Goal: Task Accomplishment & Management: Manage account settings

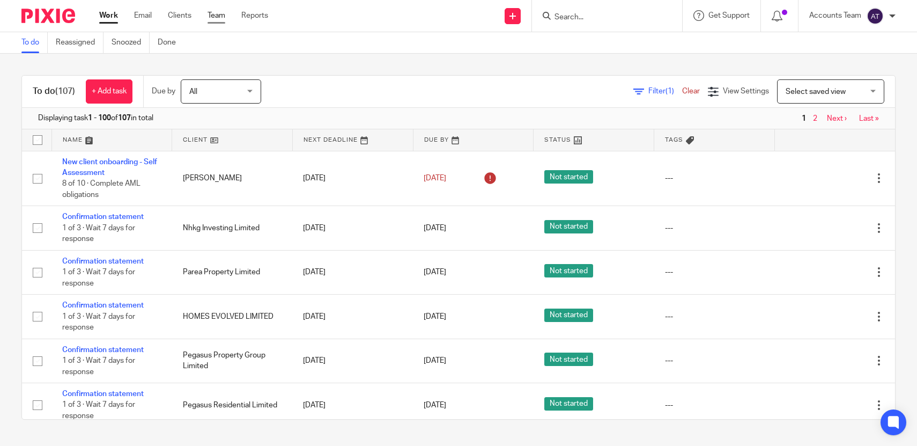
click at [210, 16] on link "Team" at bounding box center [217, 15] width 18 height 11
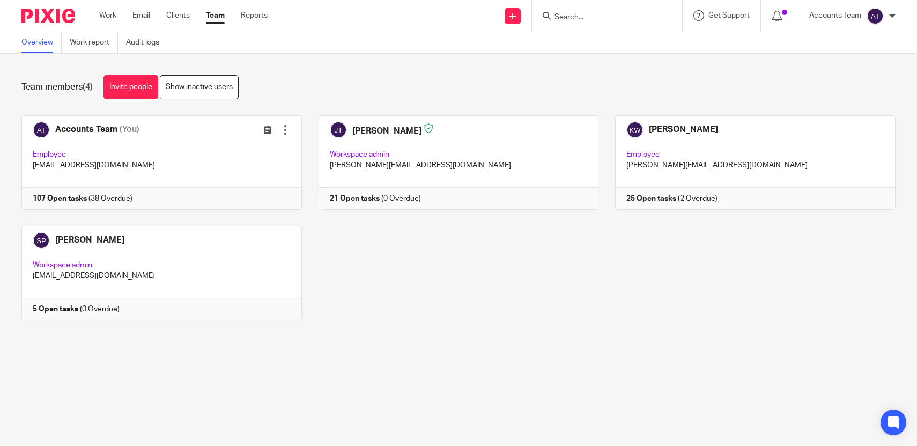
click at [563, 16] on input "Search" at bounding box center [602, 18] width 97 height 10
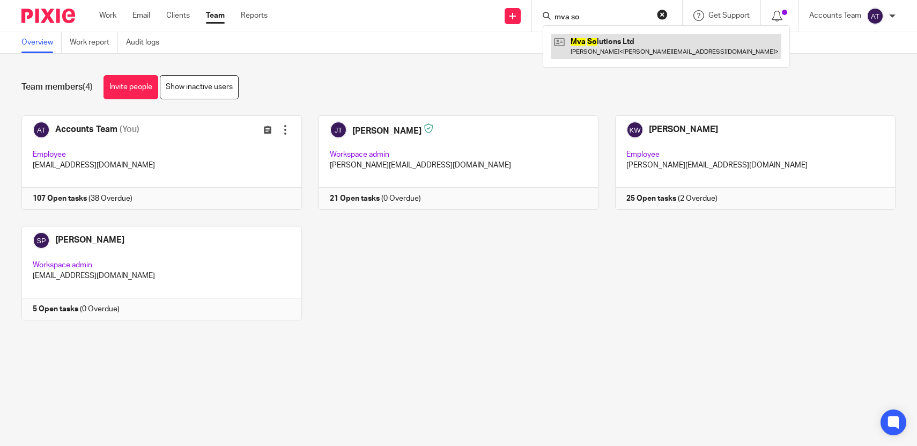
type input "mva so"
click at [607, 45] on link at bounding box center [666, 46] width 230 height 25
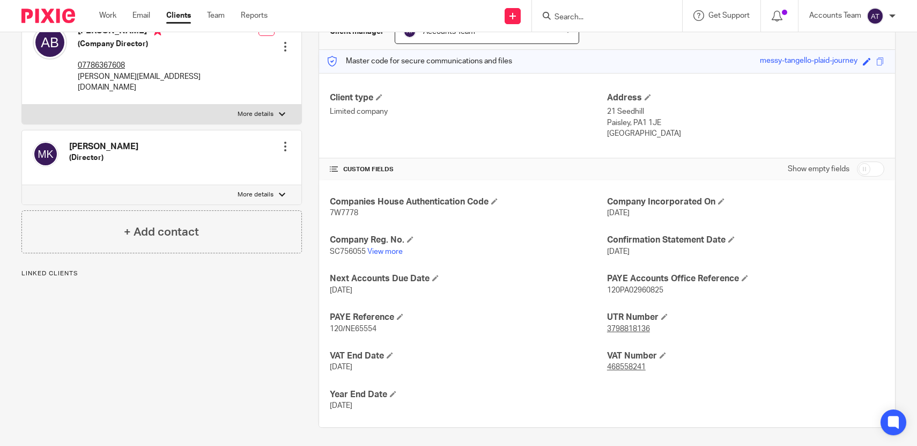
scroll to position [123, 0]
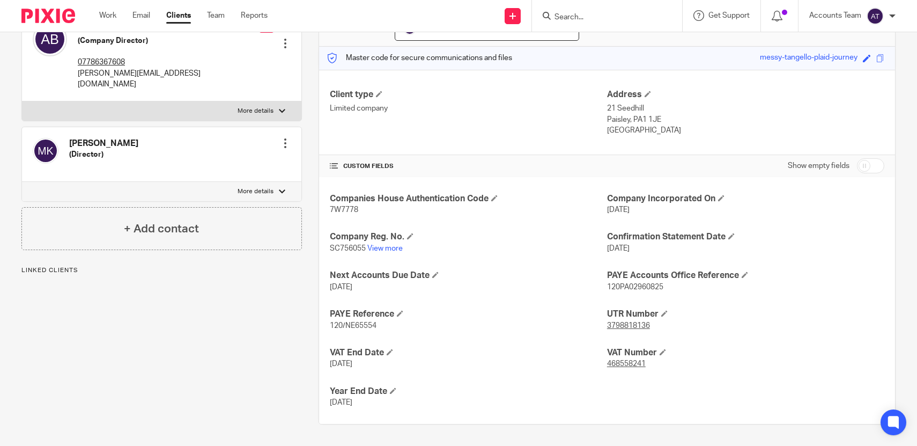
click at [655, 324] on p "3798818136" at bounding box center [745, 325] width 277 height 11
click at [355, 246] on span "SC756055" at bounding box center [348, 249] width 36 height 8
copy span "SC756055"
click at [349, 212] on span "7W7778" at bounding box center [344, 210] width 28 height 8
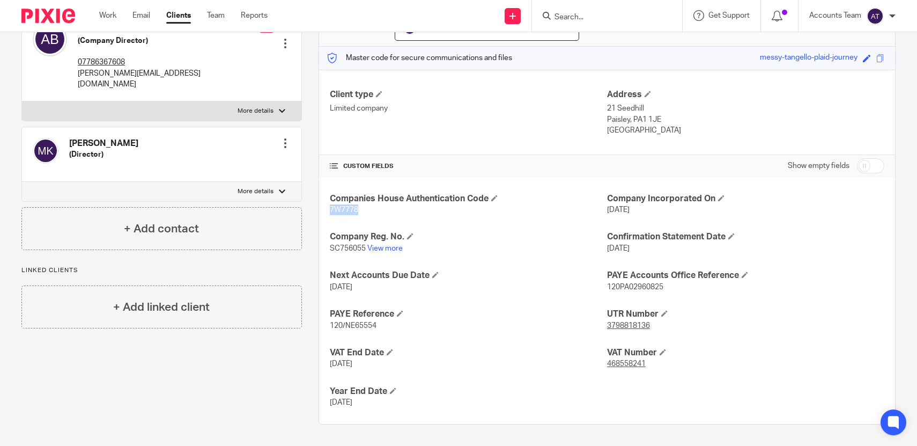
click at [349, 212] on span "7W7778" at bounding box center [344, 210] width 28 height 8
copy span "7W7778"
click at [573, 22] on form at bounding box center [611, 15] width 114 height 13
click at [572, 18] on input "Search" at bounding box center [602, 18] width 97 height 10
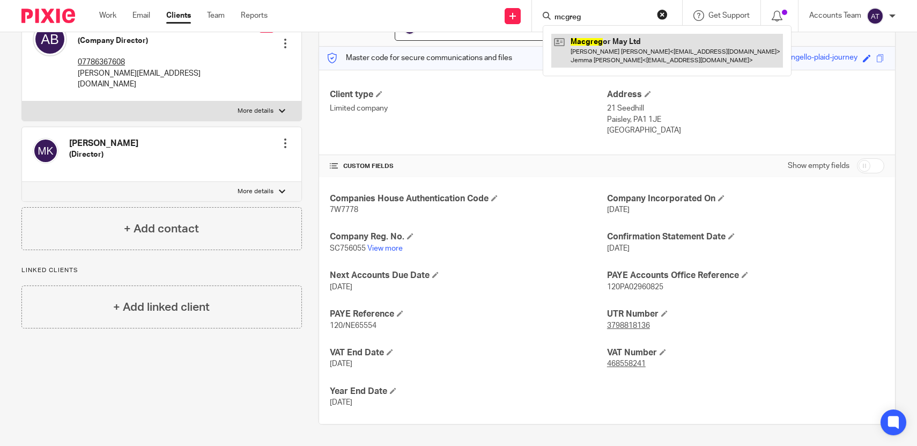
type input "mcgreg"
click at [590, 41] on link at bounding box center [667, 50] width 232 height 33
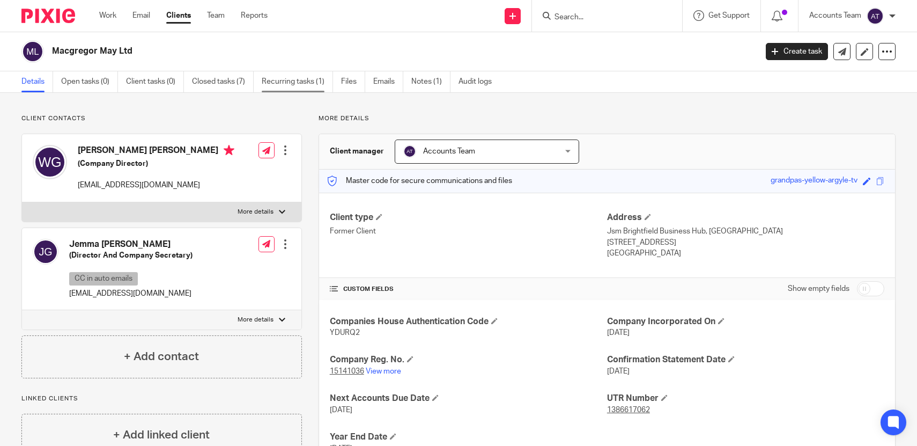
click at [303, 84] on link "Recurring tasks (1)" at bounding box center [297, 81] width 71 height 21
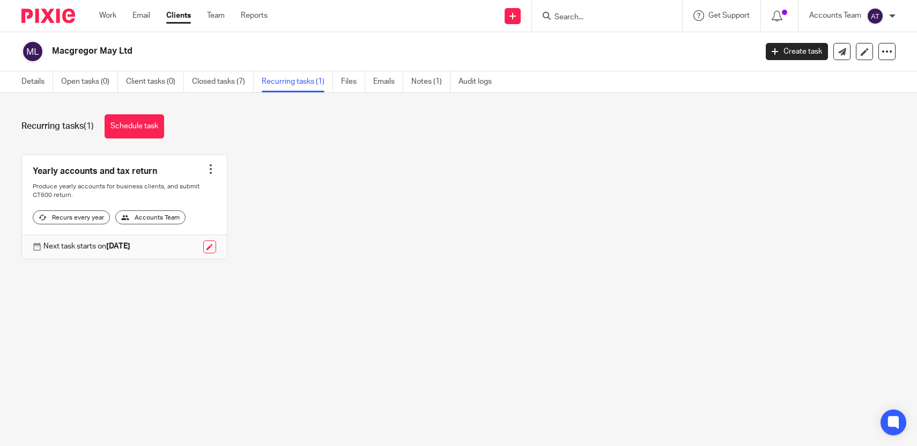
click at [210, 171] on div at bounding box center [210, 169] width 11 height 11
click at [186, 247] on ul "Create task Clone template Recalculate schedule Cancel schedule" at bounding box center [171, 215] width 97 height 70
click at [183, 242] on button "Cancel schedule" at bounding box center [171, 238] width 86 height 14
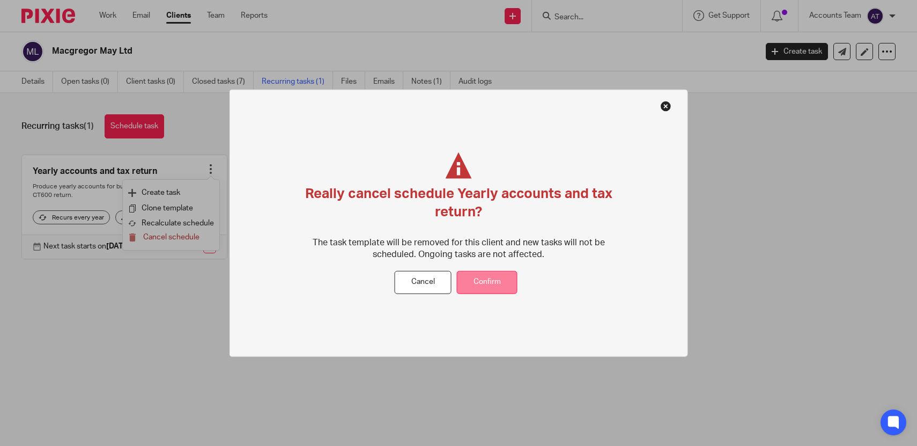
click at [491, 273] on button "Confirm" at bounding box center [487, 282] width 61 height 23
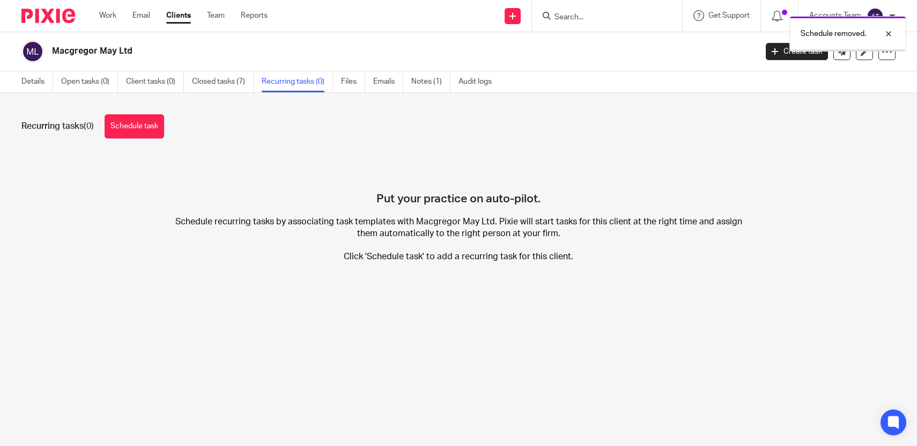
drag, startPoint x: 0, startPoint y: 0, endPoint x: 85, endPoint y: 76, distance: 114.4
click at [85, 76] on link "Open tasks (0)" at bounding box center [89, 81] width 57 height 21
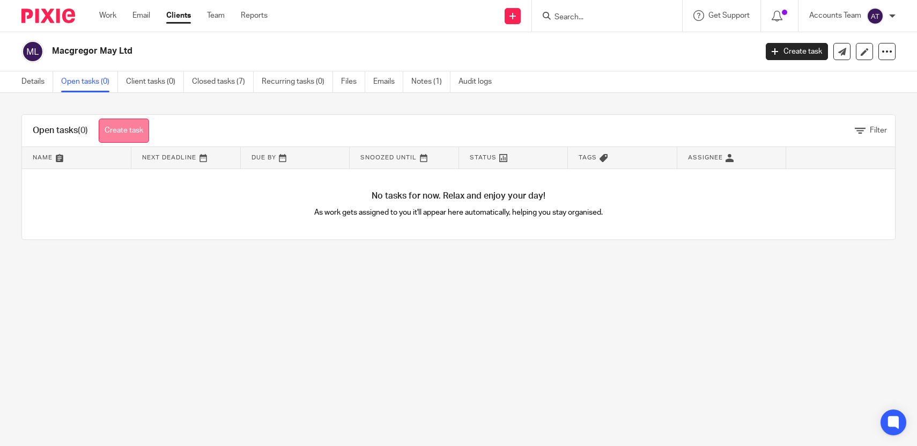
click at [117, 123] on link "Create task" at bounding box center [124, 131] width 50 height 24
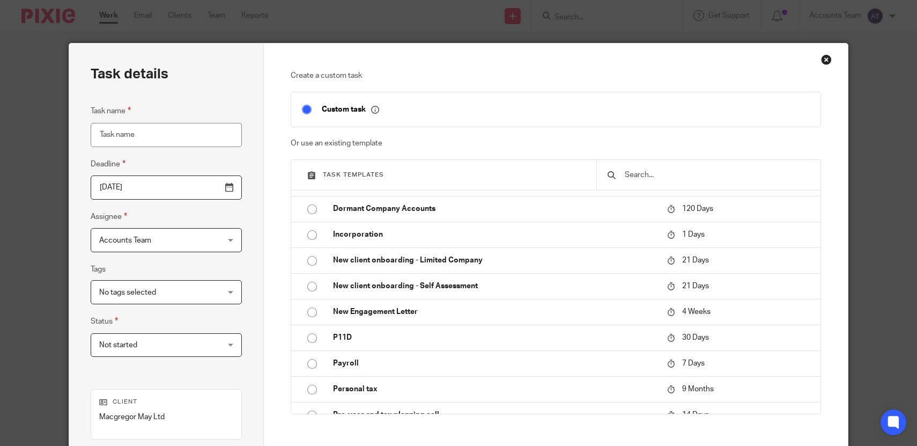
scroll to position [472, 0]
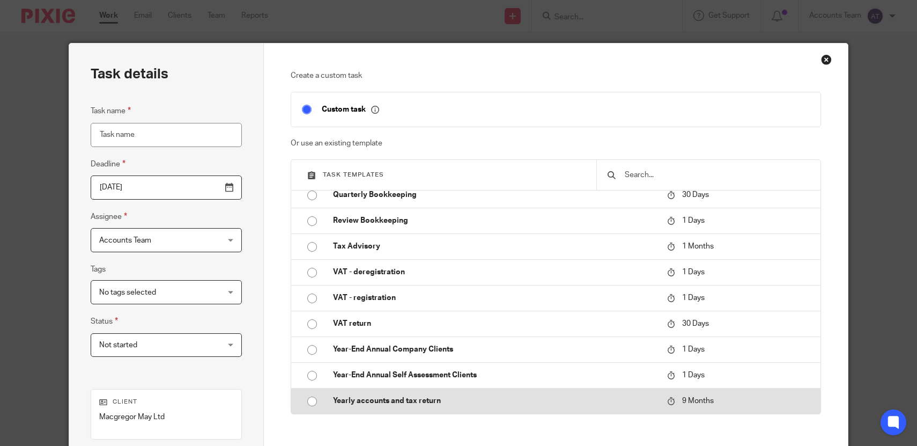
click at [375, 410] on td "Yearly accounts and tax return" at bounding box center [492, 401] width 340 height 26
type input "[DATE]"
type input "Yearly accounts and tax return"
checkbox input "false"
radio input "true"
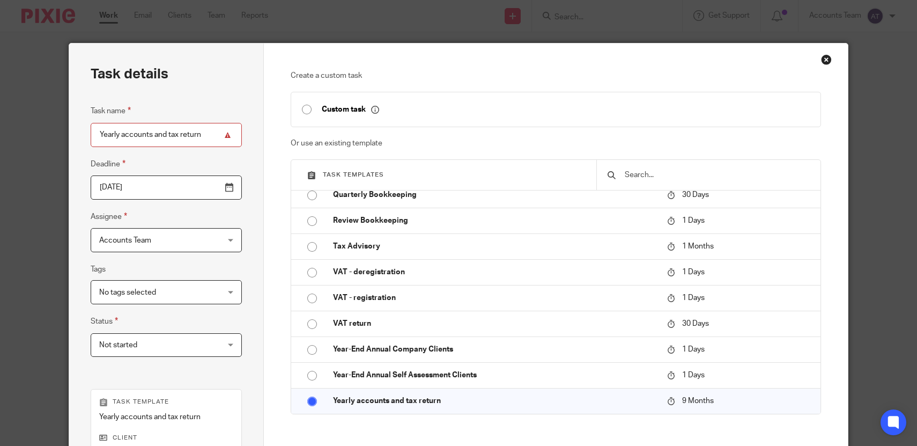
click at [173, 193] on input "[DATE]" at bounding box center [166, 187] width 151 height 24
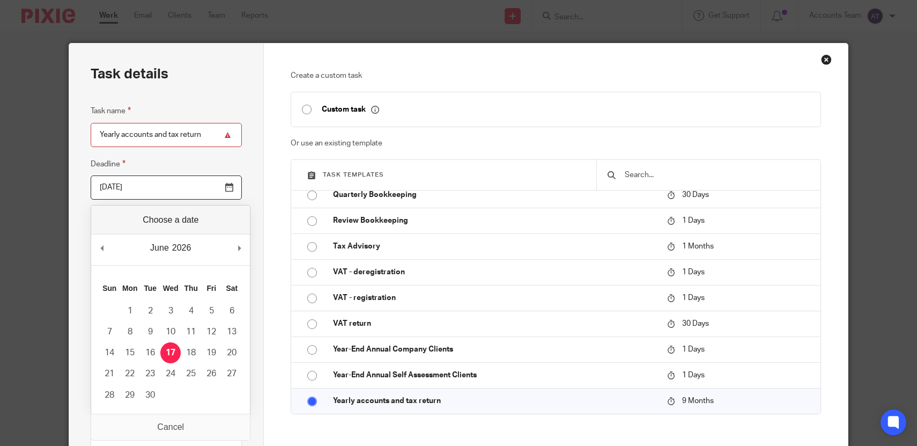
click at [246, 185] on div "Task details Task name Yearly accounts and [DATE] [DATE] Assignee Accounts Team…" at bounding box center [166, 316] width 195 height 547
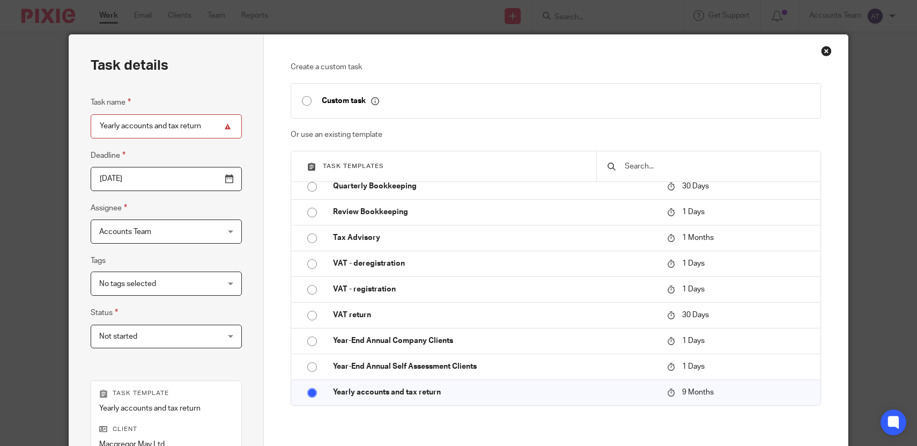
scroll to position [189, 0]
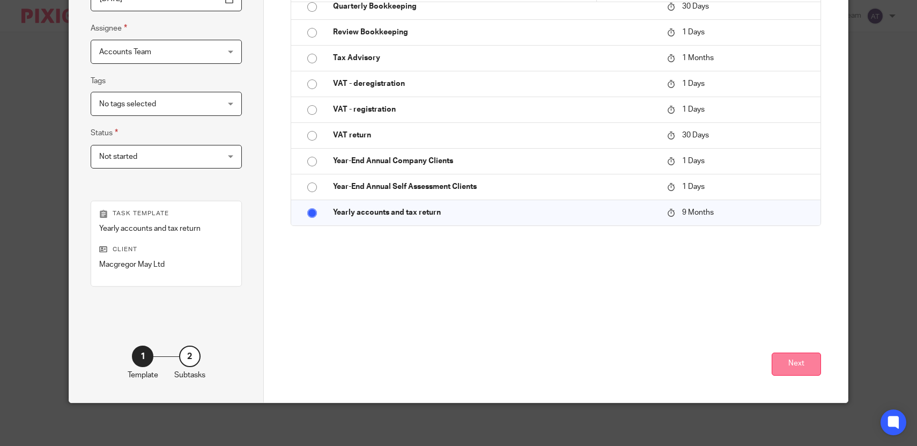
click at [792, 361] on button "Next" at bounding box center [796, 363] width 49 height 23
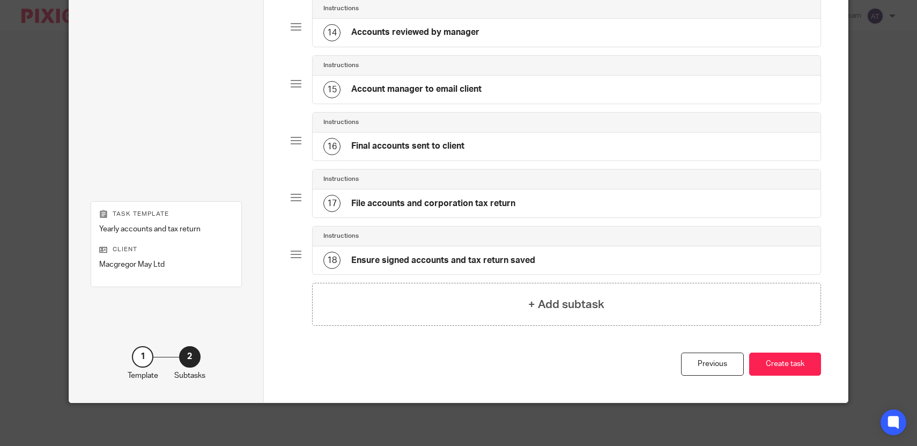
scroll to position [798, 0]
click at [784, 364] on button "Create task" at bounding box center [785, 363] width 72 height 23
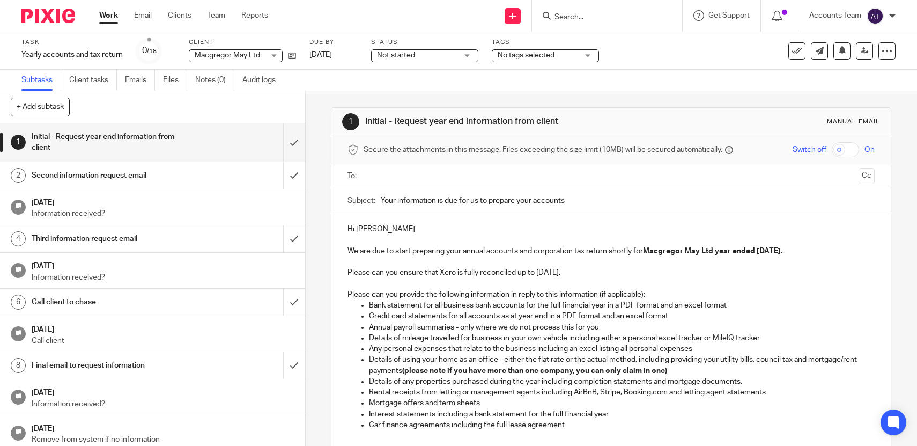
drag, startPoint x: 289, startPoint y: 52, endPoint x: 224, endPoint y: 8, distance: 78.0
click at [0, 0] on body "Work Email Clients Team Reports Work Email Clients Team Reports Settings Send n…" at bounding box center [458, 223] width 917 height 446
click at [341, 56] on link "17 Jun 2026" at bounding box center [334, 54] width 48 height 11
click at [412, 187] on div at bounding box center [612, 176] width 494 height 24
click at [411, 182] on ul at bounding box center [612, 176] width 494 height 18
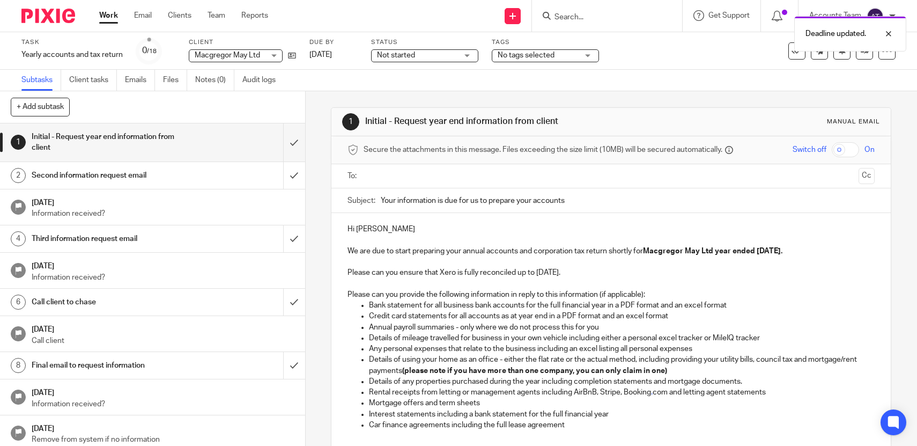
click at [409, 176] on input "text" at bounding box center [610, 176] width 487 height 12
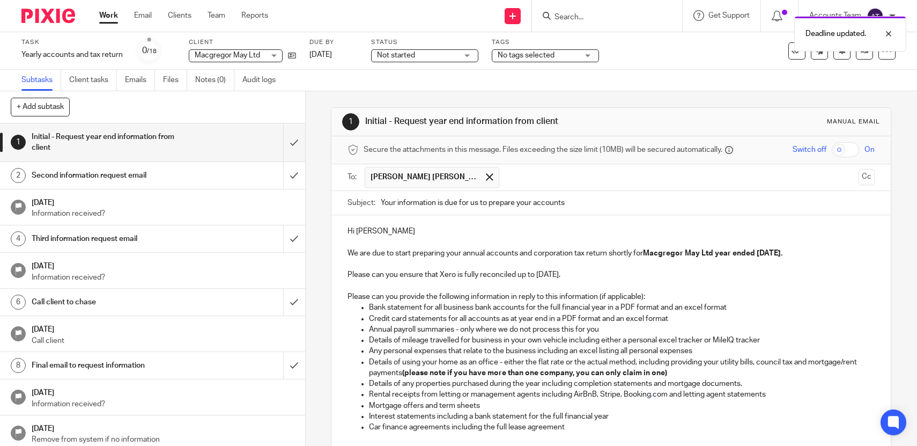
click at [515, 179] on input "text" at bounding box center [680, 177] width 350 height 21
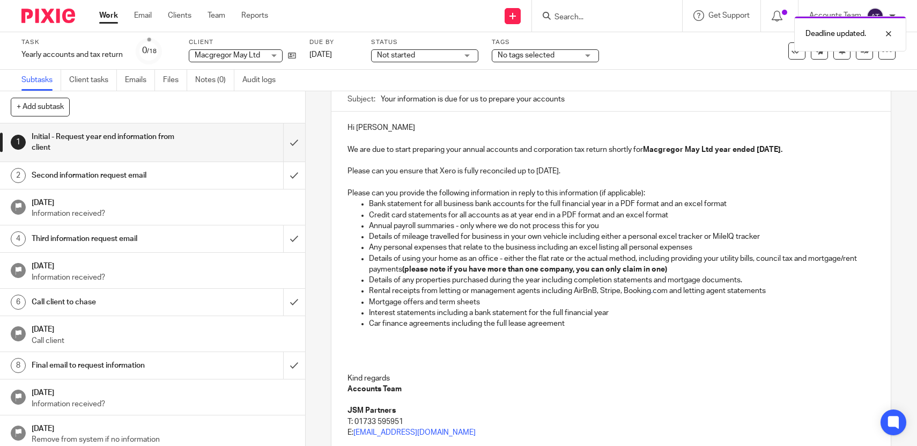
scroll to position [187, 0]
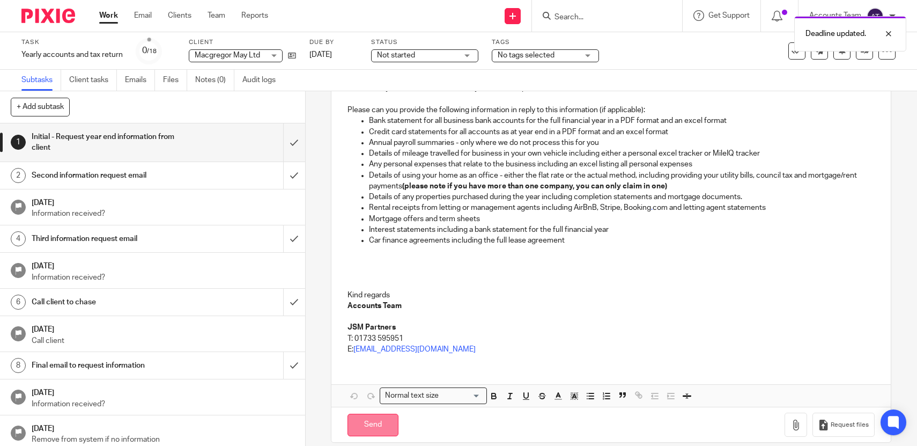
click at [384, 418] on input "Send" at bounding box center [373, 425] width 51 height 23
type input "Sent"
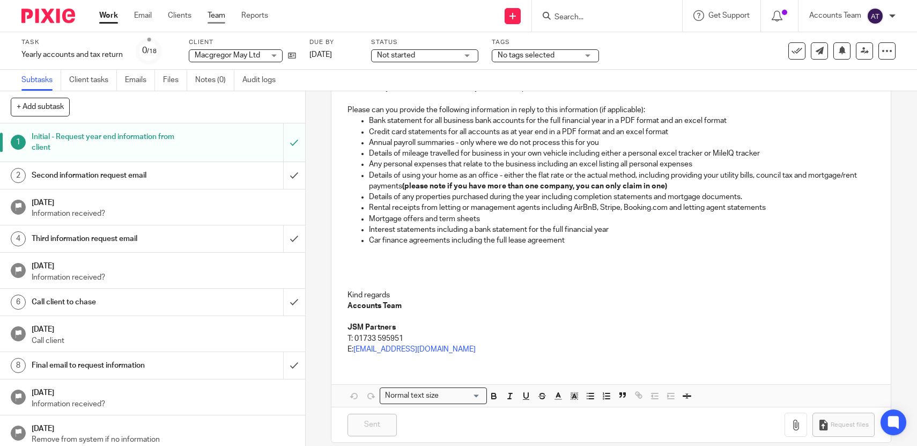
click at [223, 12] on link "Team" at bounding box center [217, 15] width 18 height 11
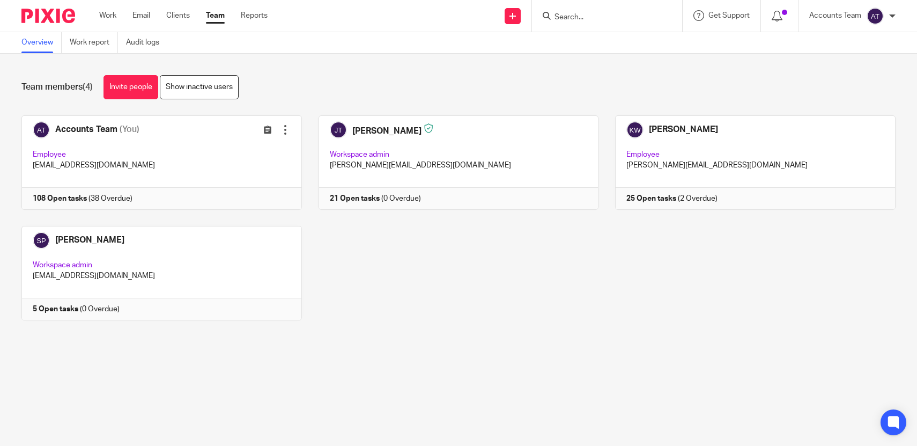
click at [583, 20] on input "Search" at bounding box center [602, 18] width 97 height 10
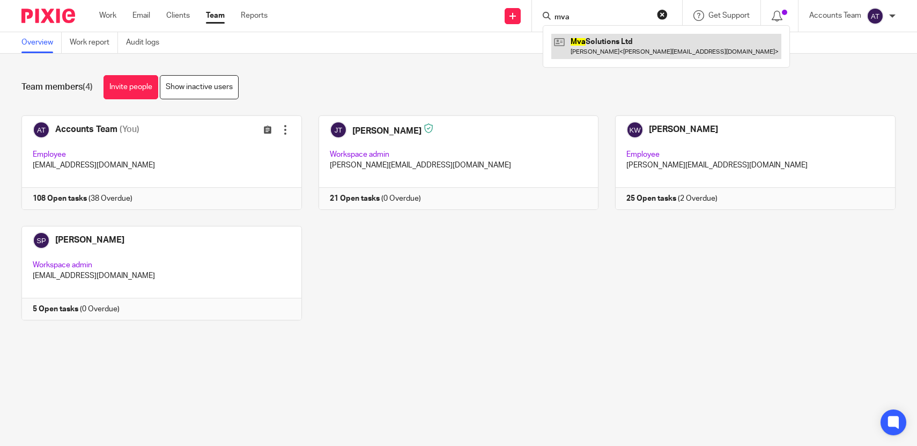
type input "mva"
click at [593, 48] on link at bounding box center [666, 46] width 230 height 25
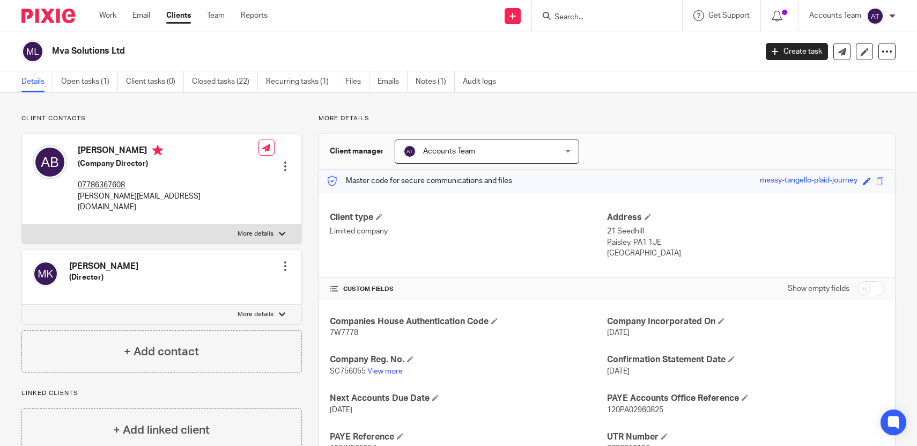
click at [356, 376] on p "SC756055 View more" at bounding box center [468, 371] width 277 height 11
copy span "SC756055"
click at [132, 35] on div "Mva Solutions Ltd Create task Update from Companies House Export data Merge Arc…" at bounding box center [458, 51] width 917 height 39
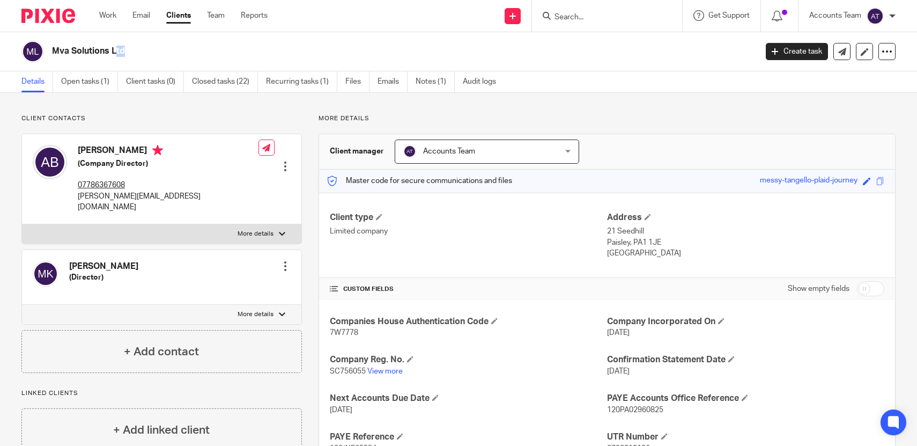
click at [132, 35] on div "Mva Solutions Ltd Create task Update from Companies House Export data Merge Arc…" at bounding box center [458, 51] width 917 height 39
copy main "Mva Solutions Ltd Create task Update from Companies House Export data Merge Arc…"
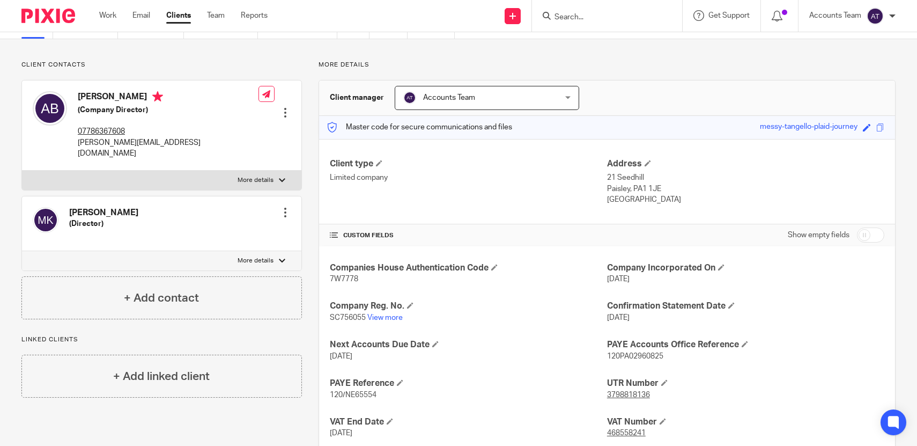
scroll to position [123, 0]
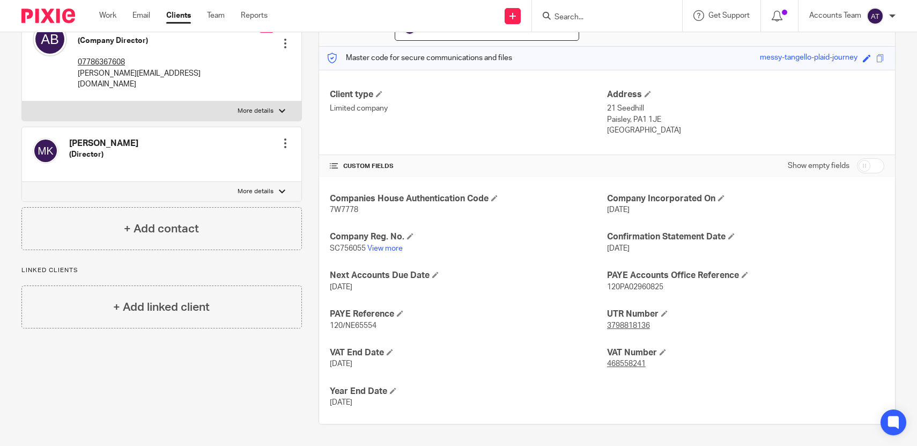
drag, startPoint x: 393, startPoint y: 407, endPoint x: 327, endPoint y: 394, distance: 67.2
click at [327, 394] on div "Companies House Authentication Code 7W7778 Company Incorporated On 20 Jan 2023 …" at bounding box center [607, 300] width 576 height 247
copy div "Year End Date 31 Jul 2025"
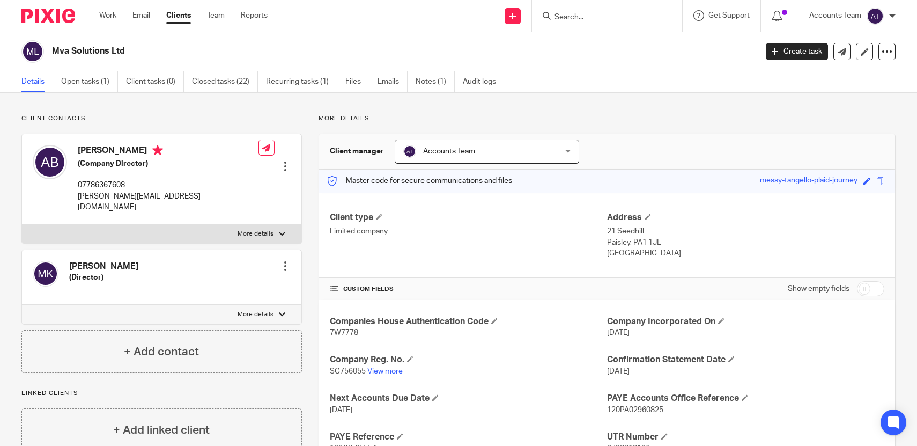
click at [107, 148] on h4 "Anthony Boyle" at bounding box center [168, 151] width 181 height 13
copy h4 "Anthony Boyle"
click at [139, 195] on p "anthony.boyle4@gmail.com" at bounding box center [168, 202] width 181 height 22
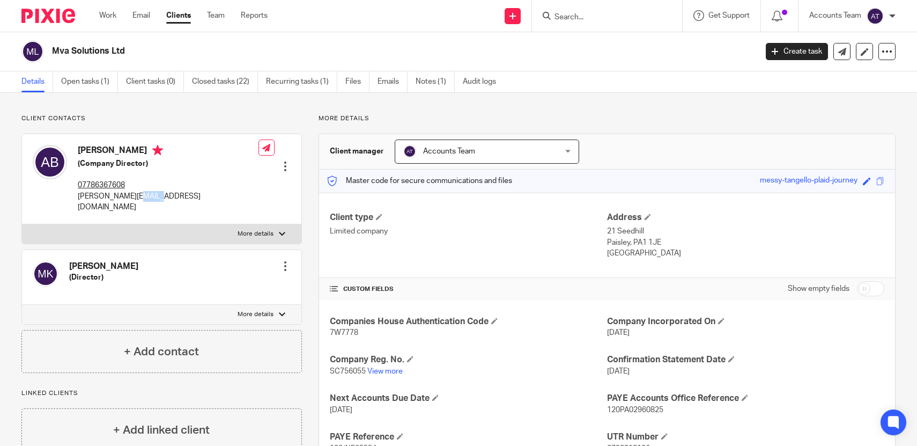
click at [139, 195] on p "anthony.boyle4@gmail.com" at bounding box center [168, 202] width 181 height 22
copy div "anthony.boyle4@gmail.com"
click at [91, 78] on link "Open tasks (1)" at bounding box center [89, 81] width 57 height 21
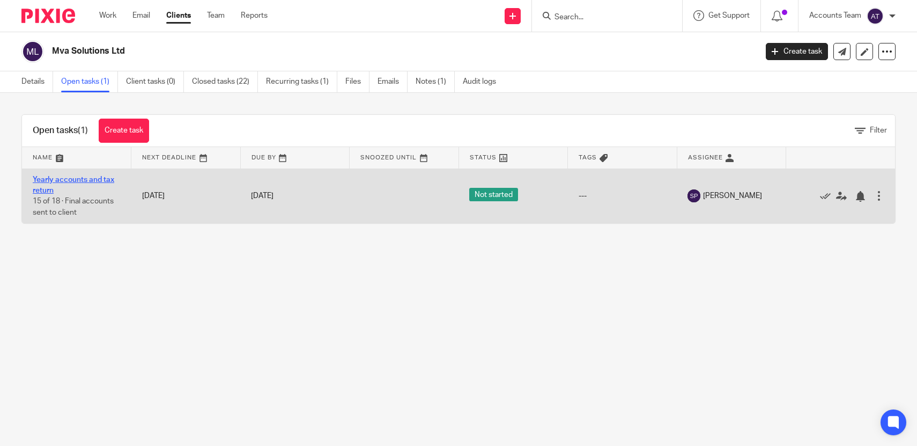
click at [68, 179] on link "Yearly accounts and tax return" at bounding box center [74, 185] width 82 height 18
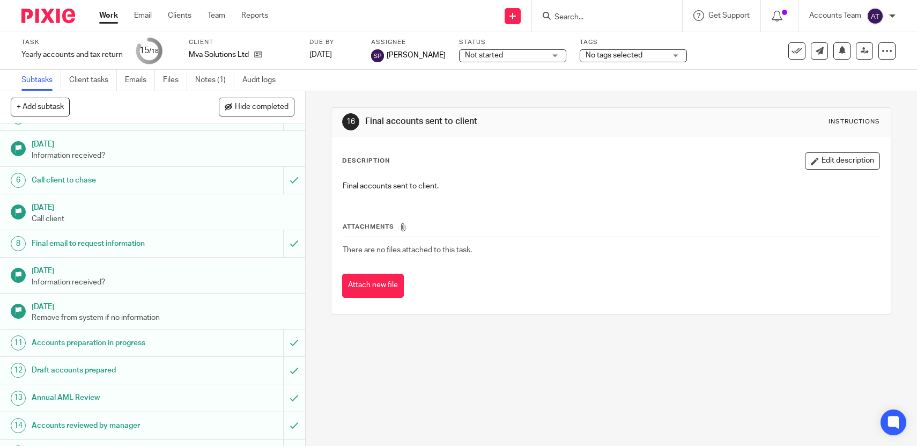
scroll to position [226, 0]
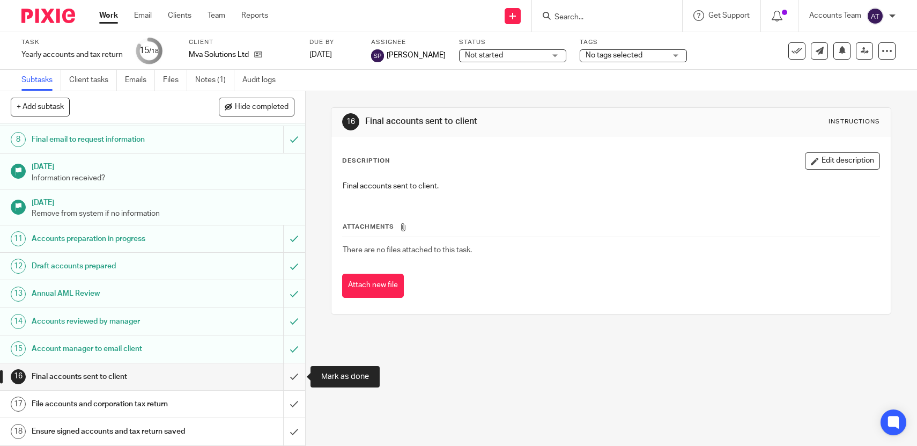
click at [290, 379] on input "submit" at bounding box center [152, 376] width 305 height 27
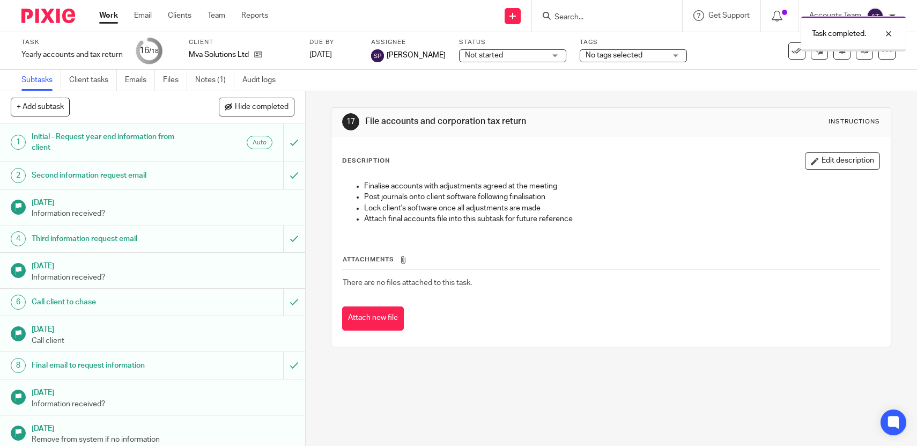
click at [220, 16] on link "Team" at bounding box center [217, 15] width 18 height 11
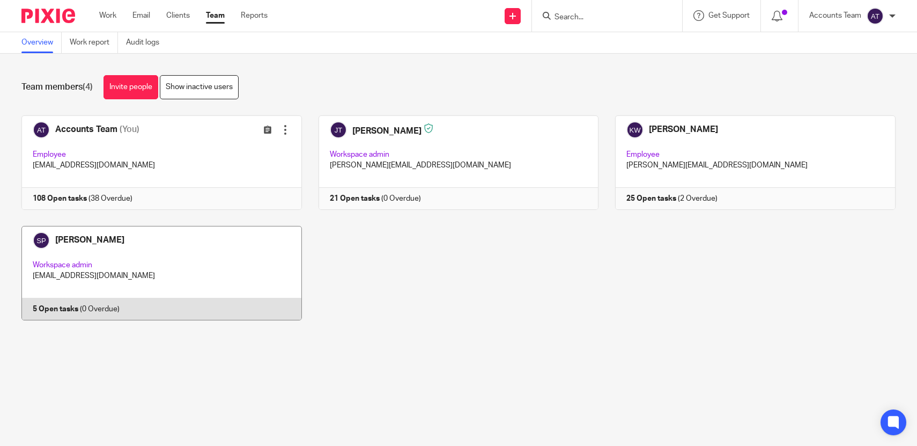
click at [144, 269] on link at bounding box center [153, 273] width 297 height 94
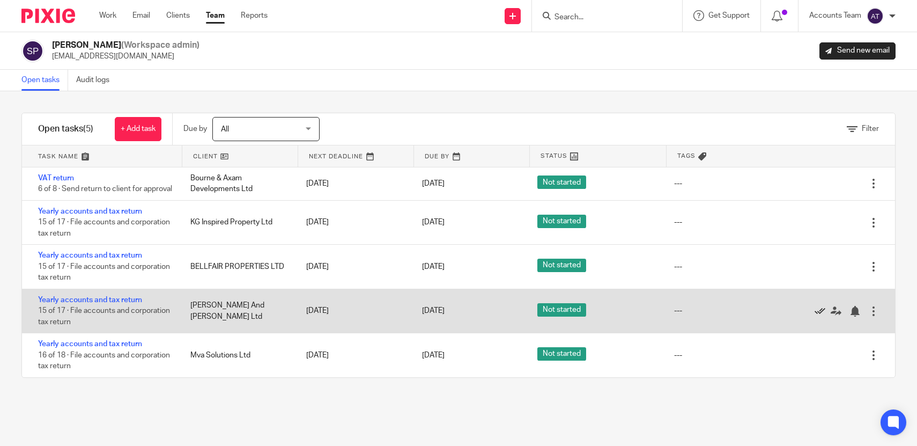
click at [819, 313] on icon at bounding box center [820, 311] width 11 height 11
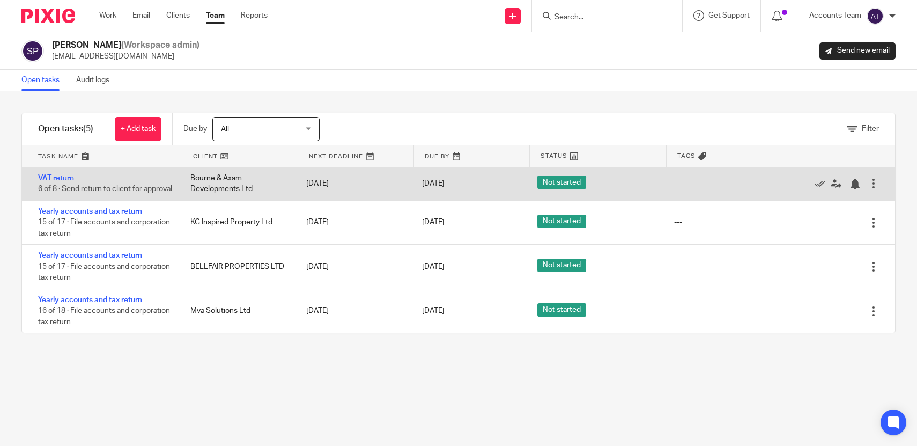
click at [70, 179] on link "VAT return" at bounding box center [56, 178] width 36 height 8
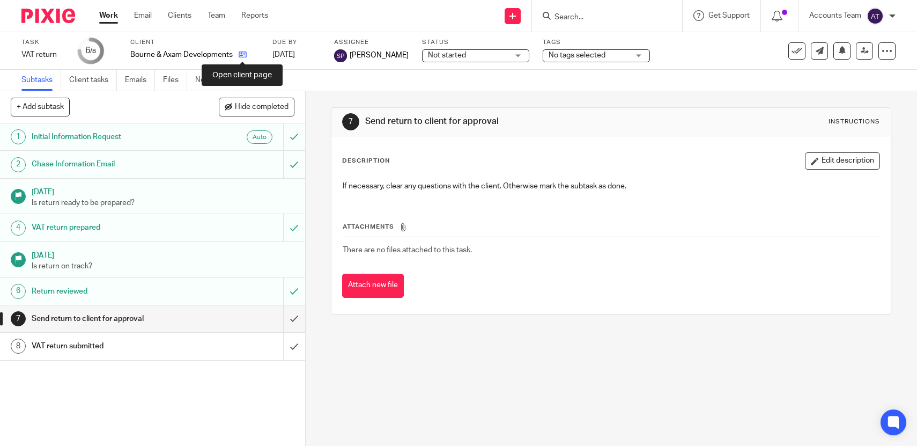
click at [244, 55] on icon at bounding box center [243, 54] width 8 height 8
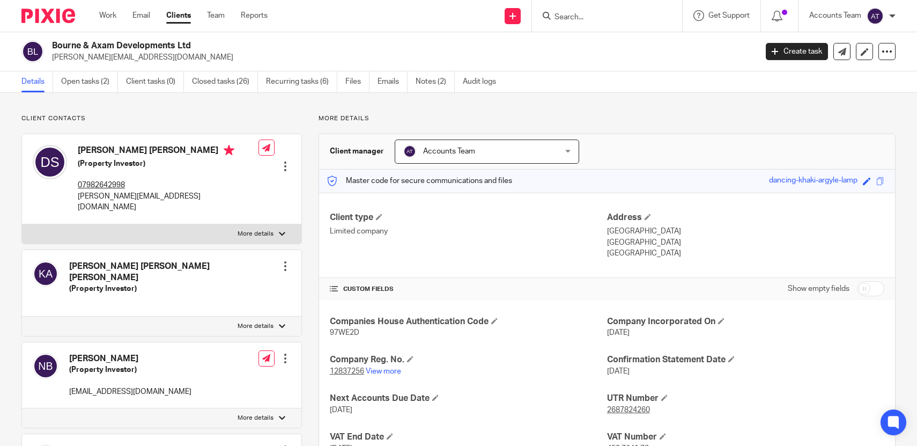
click at [130, 52] on p "[PERSON_NAME][EMAIL_ADDRESS][DOMAIN_NAME]" at bounding box center [401, 57] width 698 height 11
click at [130, 46] on h2 "Bourne & Axam Developments Ltd" at bounding box center [331, 45] width 558 height 11
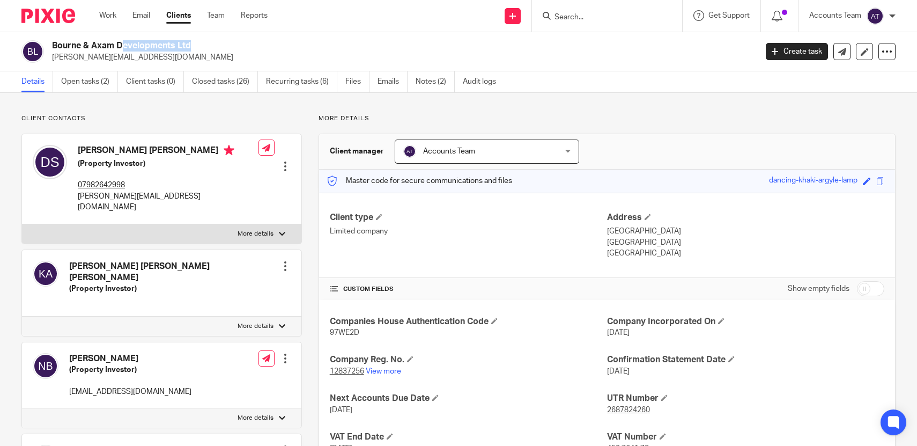
click at [130, 46] on h2 "Bourne & Axam Developments Ltd" at bounding box center [331, 45] width 558 height 11
copy div "Bourne & Axam Developments Ltd"
click at [126, 158] on h5 "(Property Investor)" at bounding box center [168, 163] width 181 height 11
click at [126, 155] on h4 "[PERSON_NAME] [PERSON_NAME]" at bounding box center [168, 151] width 181 height 13
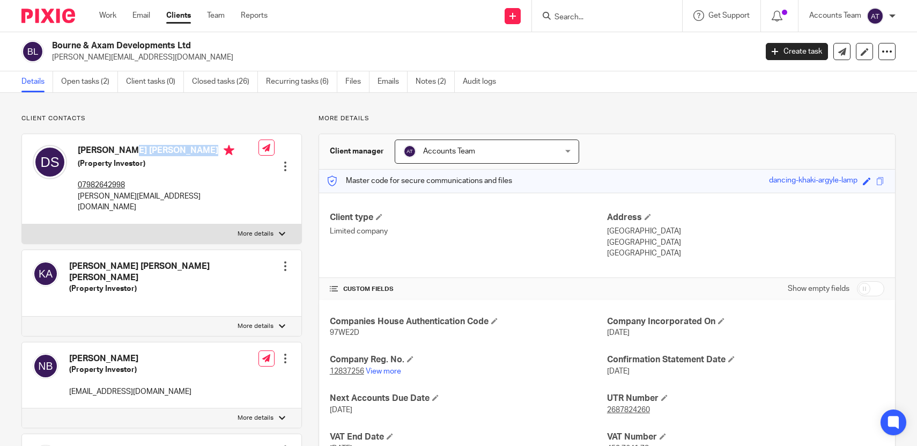
click at [126, 155] on h4 "[PERSON_NAME] [PERSON_NAME]" at bounding box center [168, 151] width 181 height 13
copy h4 "[PERSON_NAME] [PERSON_NAME]"
click at [129, 196] on p "[PERSON_NAME][EMAIL_ADDRESS][DOMAIN_NAME]" at bounding box center [168, 202] width 181 height 22
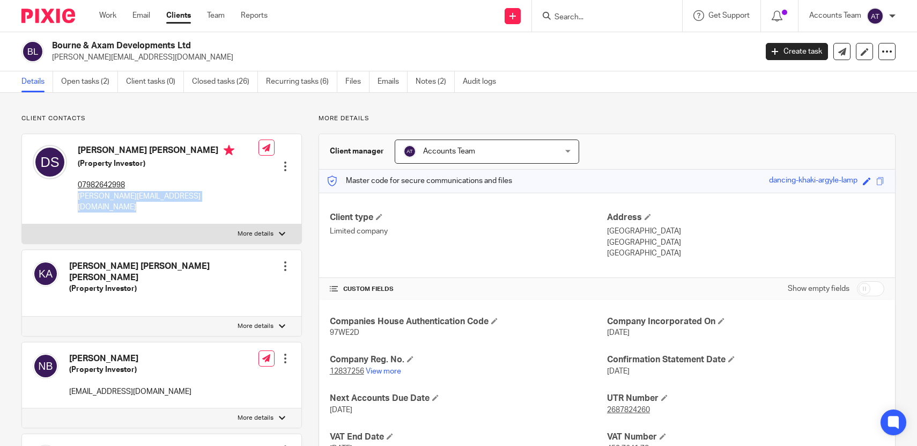
copy div "[PERSON_NAME][EMAIL_ADDRESS][DOMAIN_NAME]"
click at [83, 75] on link "Open tasks (2)" at bounding box center [89, 81] width 57 height 21
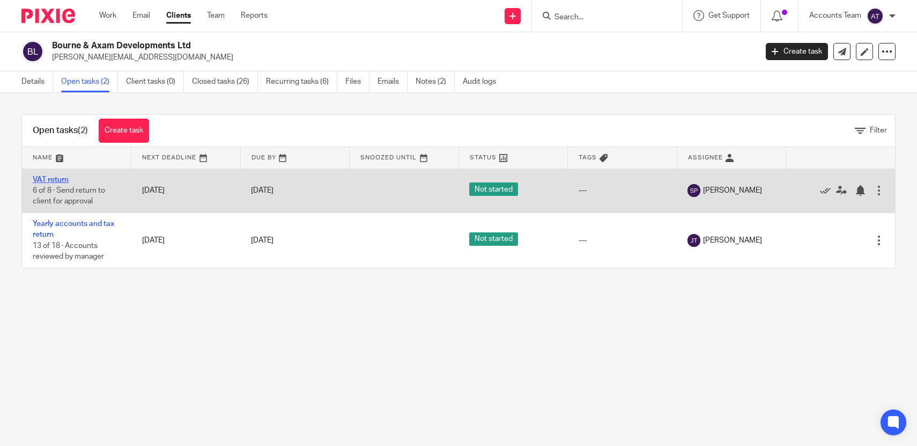
click at [61, 179] on link "VAT return" at bounding box center [51, 180] width 36 height 8
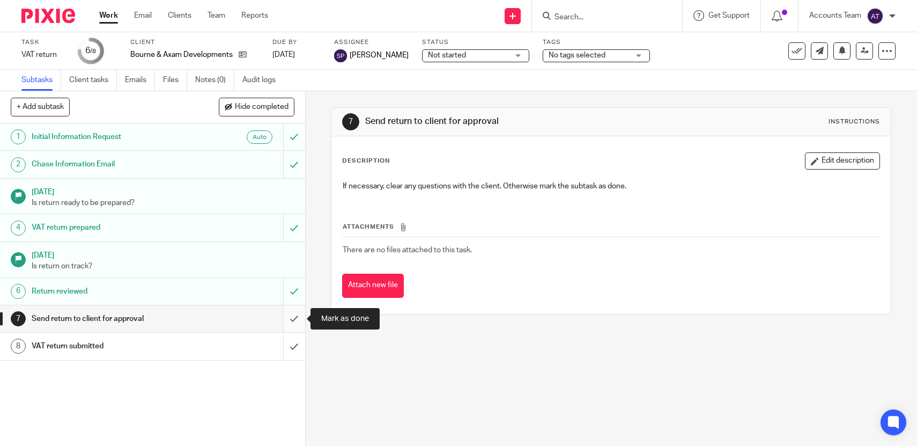
click at [290, 321] on input "submit" at bounding box center [152, 318] width 305 height 27
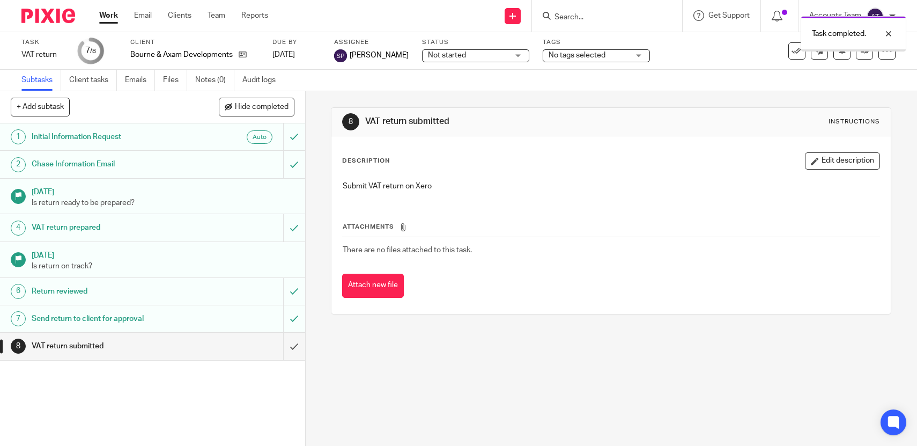
click at [220, 15] on link "Team" at bounding box center [217, 15] width 18 height 11
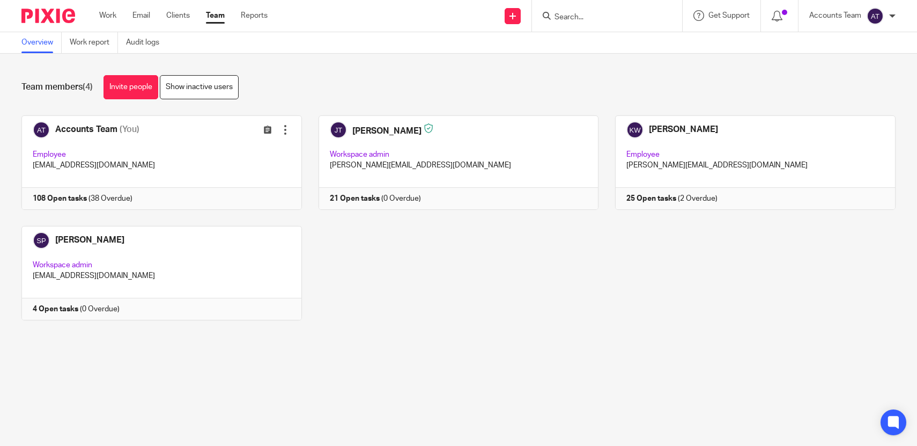
click at [572, 17] on input "Search" at bounding box center [602, 18] width 97 height 10
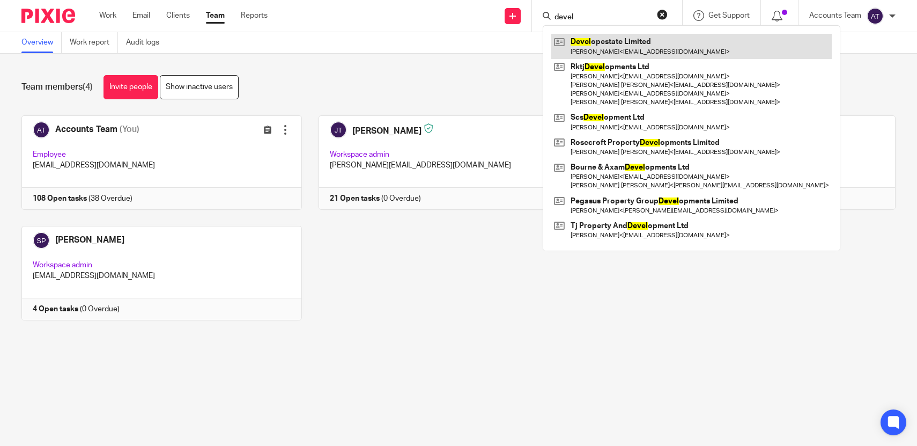
type input "devel"
click at [605, 42] on link at bounding box center [691, 46] width 281 height 25
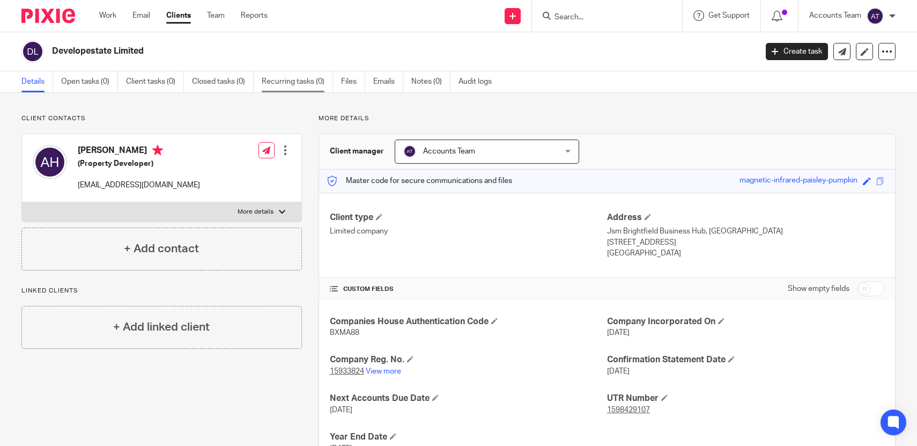
click at [325, 87] on link "Recurring tasks (0)" at bounding box center [297, 81] width 71 height 21
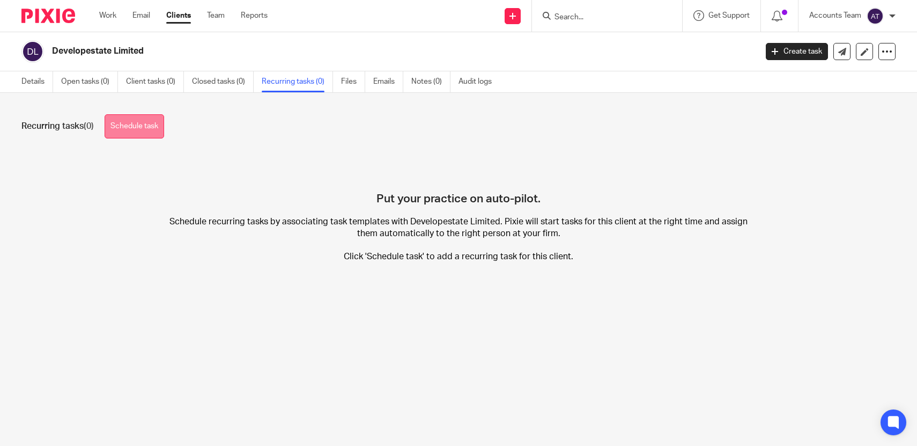
click at [164, 128] on link "Schedule task" at bounding box center [135, 126] width 60 height 24
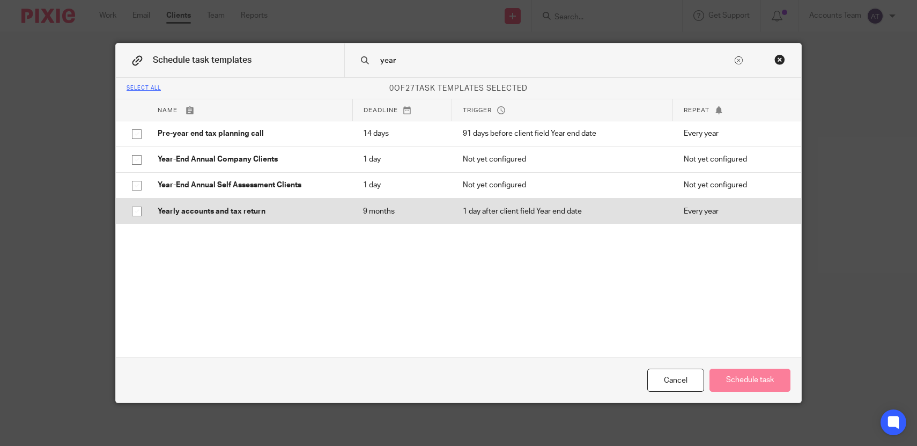
type input "year"
click at [205, 210] on p "Yearly accounts and tax return" at bounding box center [250, 211] width 184 height 11
checkbox input "true"
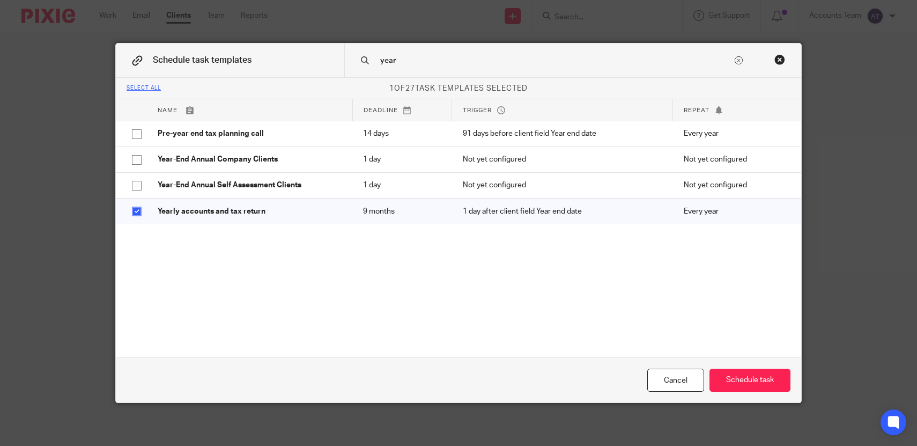
click at [391, 61] on input "year" at bounding box center [555, 61] width 353 height 12
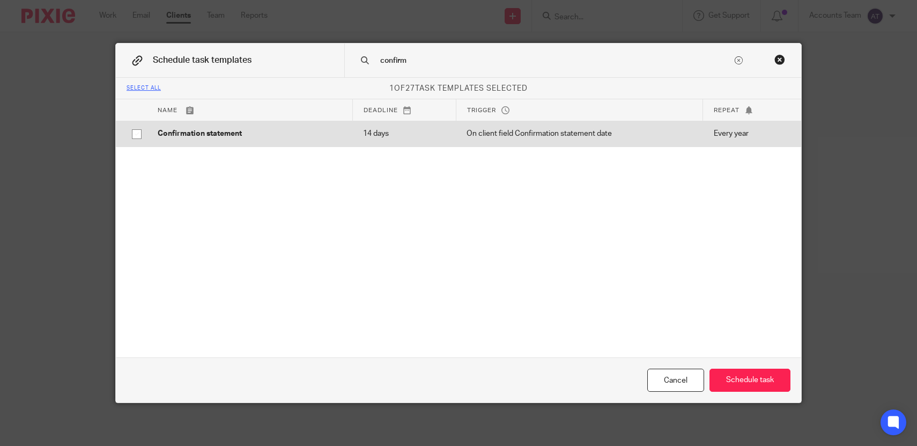
type input "confirm"
click at [415, 124] on td "14 days" at bounding box center [404, 134] width 104 height 26
checkbox input "true"
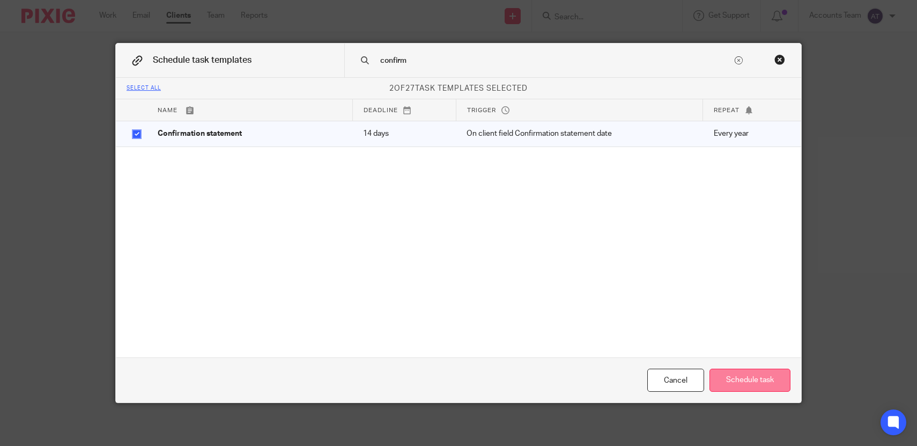
click at [750, 377] on button "Schedule task" at bounding box center [750, 380] width 81 height 23
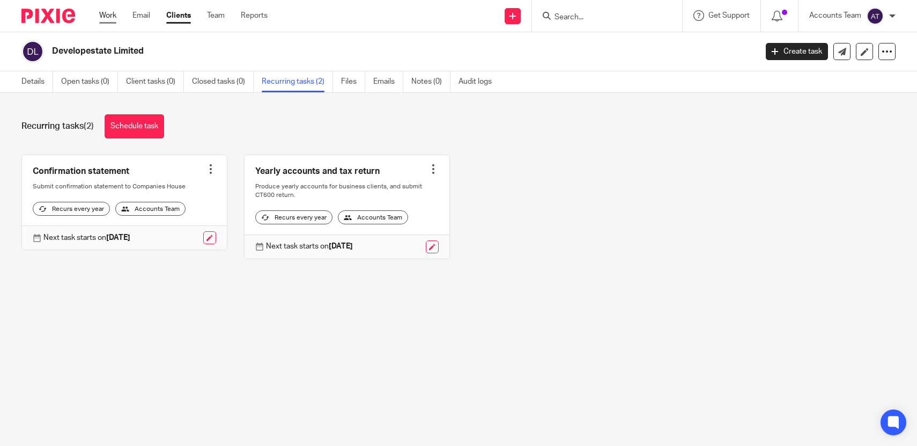
click at [106, 17] on link "Work" at bounding box center [107, 15] width 17 height 11
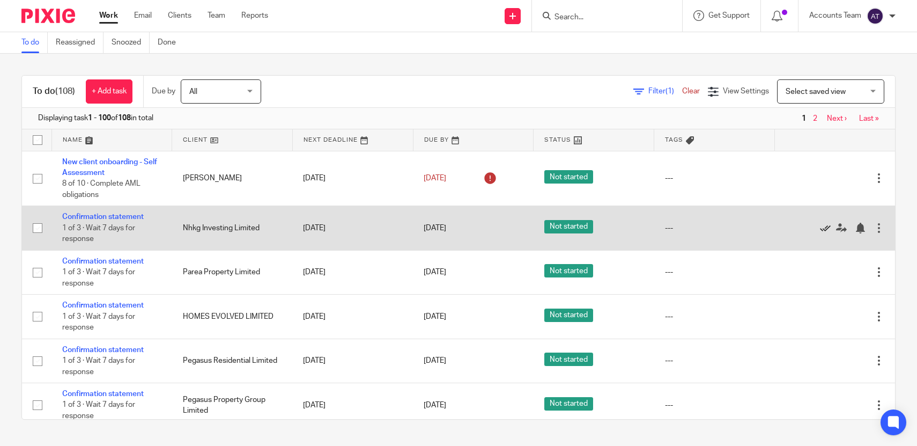
click at [825, 231] on icon at bounding box center [825, 228] width 11 height 11
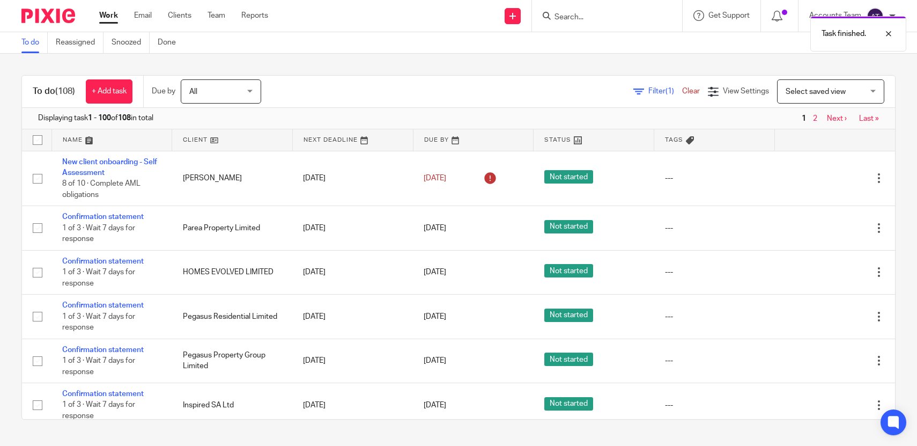
click at [825, 231] on icon at bounding box center [825, 228] width 11 height 11
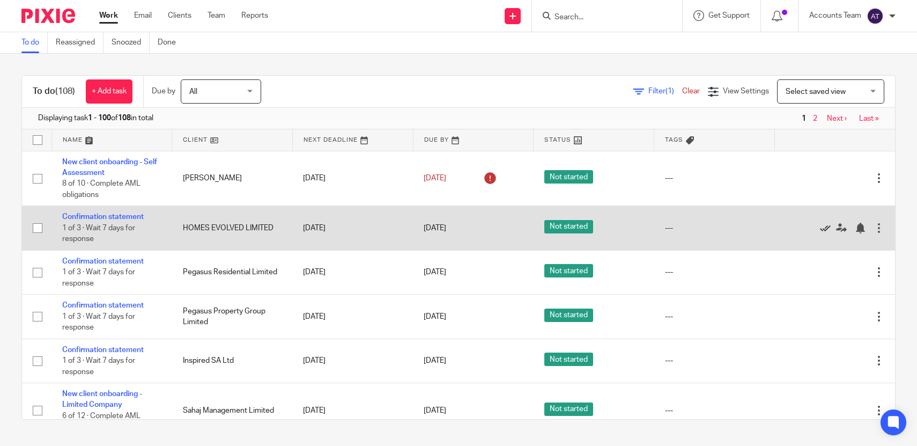
click at [824, 232] on icon at bounding box center [825, 228] width 11 height 11
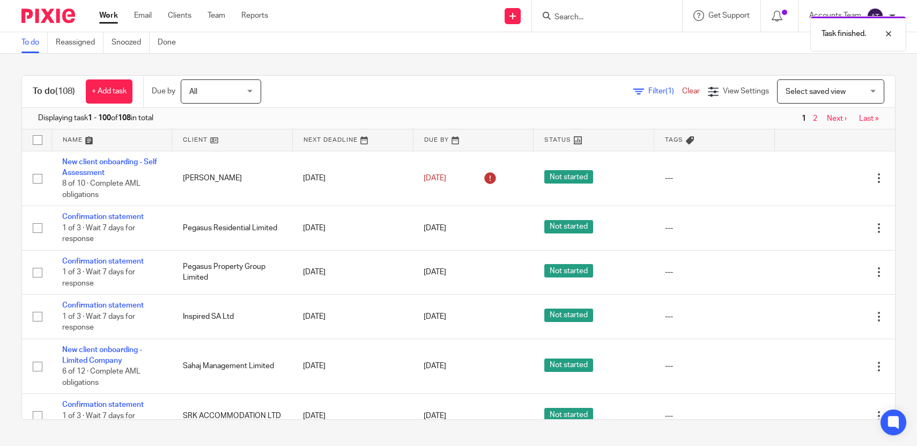
click at [824, 232] on icon at bounding box center [825, 228] width 11 height 11
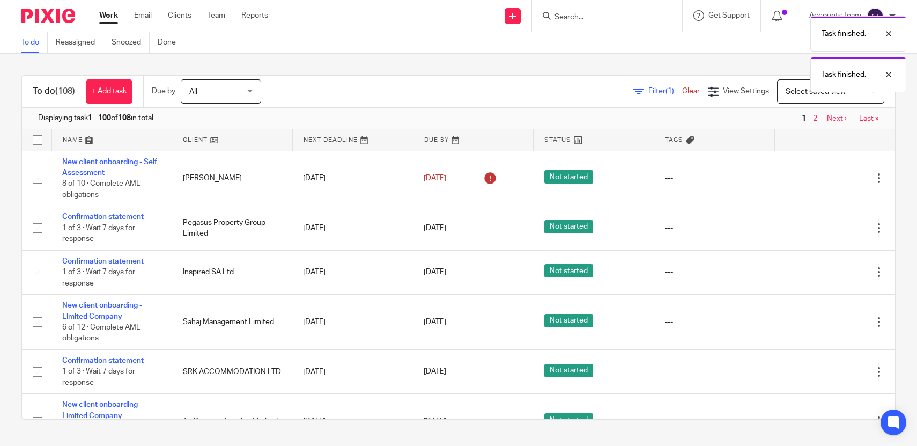
click at [824, 232] on icon at bounding box center [825, 228] width 11 height 11
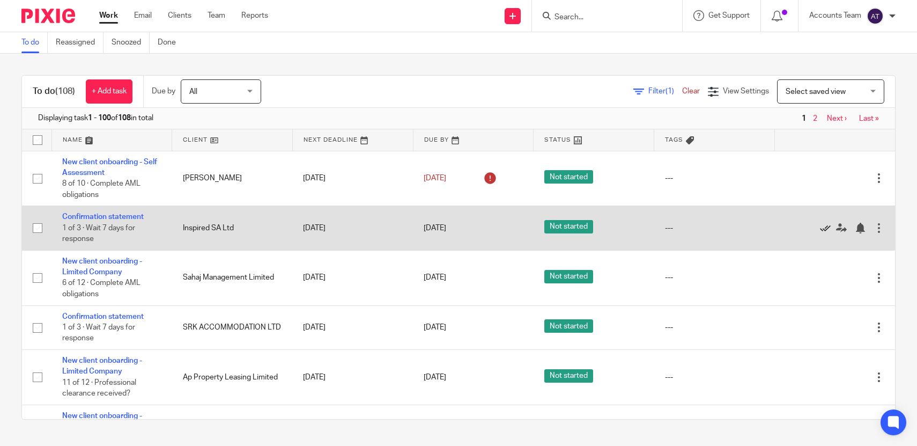
click at [821, 232] on icon at bounding box center [825, 228] width 11 height 11
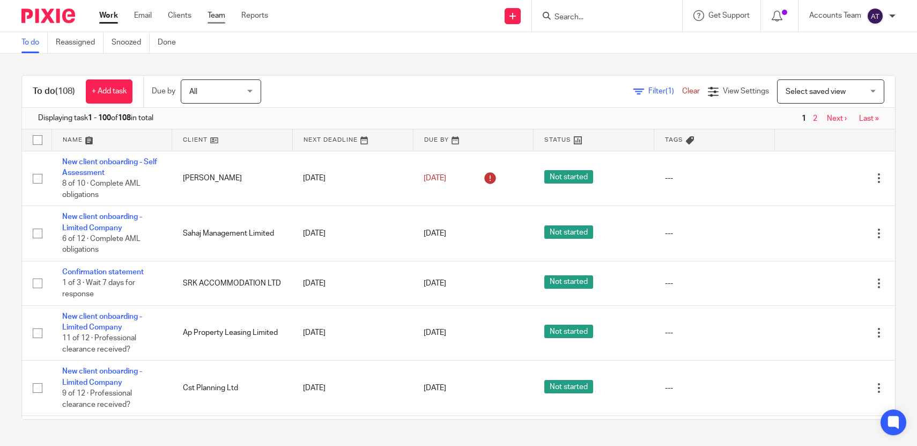
click at [212, 10] on link "Team" at bounding box center [217, 15] width 18 height 11
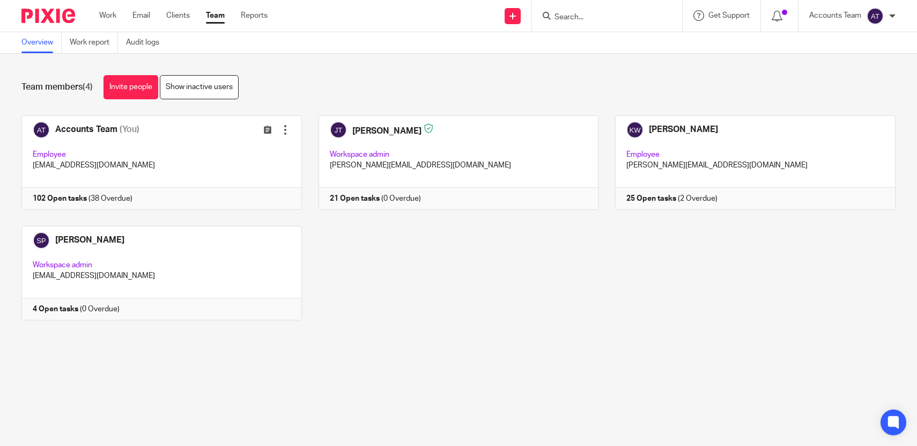
click at [356, 290] on div "Accounts Team (You) Edit user Transfer Employee [EMAIL_ADDRESS][DOMAIN_NAME] 10…" at bounding box center [450, 225] width 891 height 221
click at [370, 209] on link at bounding box center [450, 162] width 297 height 94
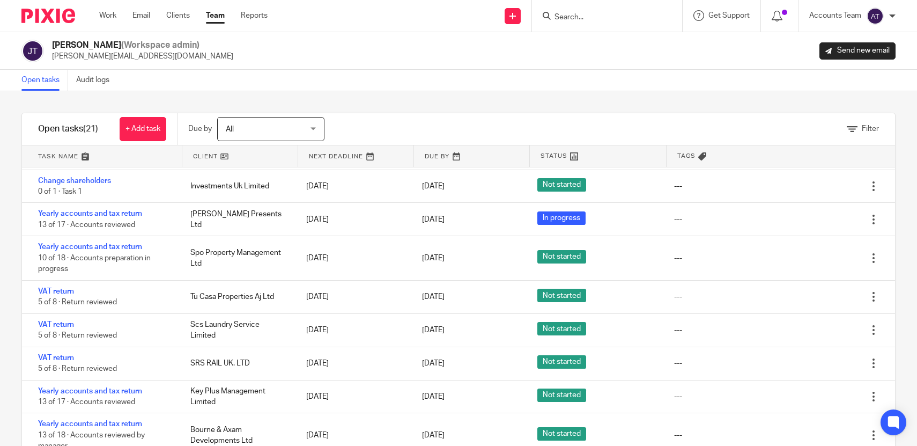
scroll to position [33, 0]
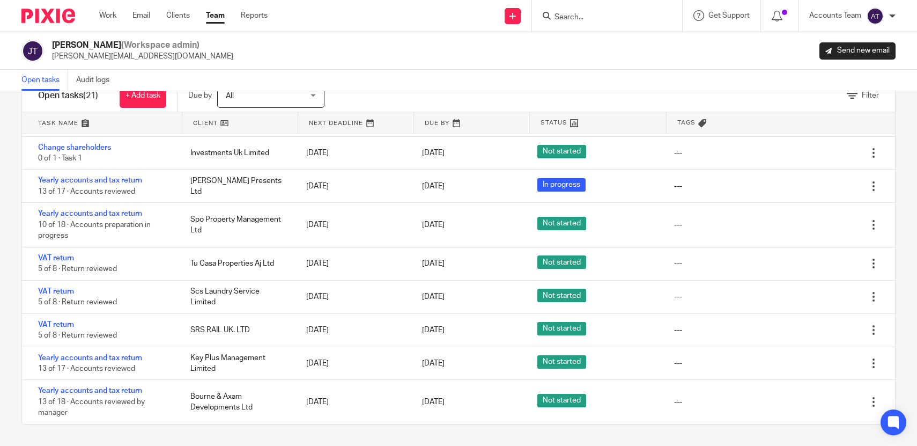
click at [213, 14] on link "Team" at bounding box center [215, 15] width 19 height 11
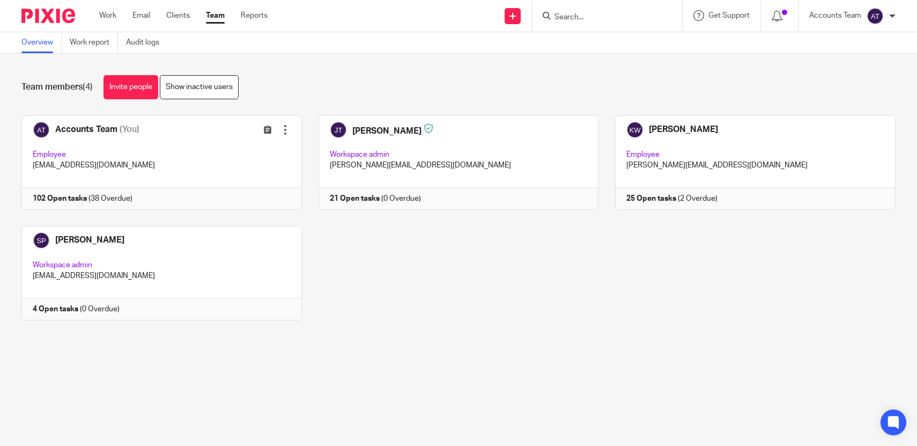
click at [567, 18] on input "Search" at bounding box center [602, 18] width 97 height 10
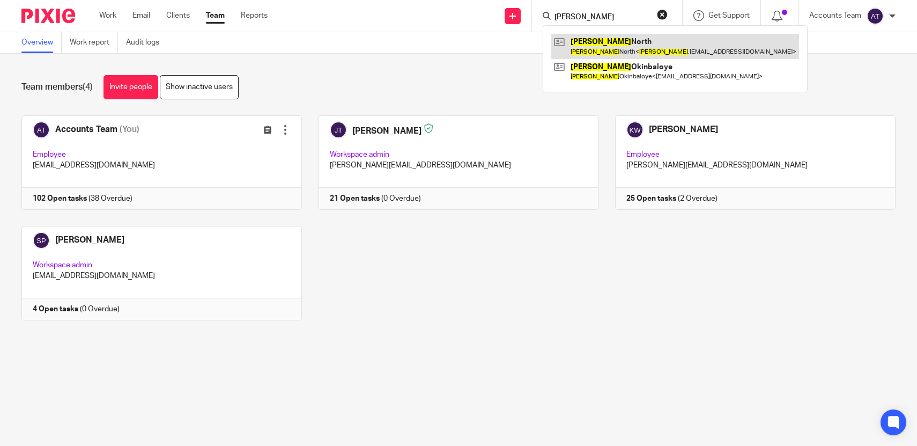
type input "[PERSON_NAME]"
click at [585, 38] on link at bounding box center [675, 46] width 248 height 25
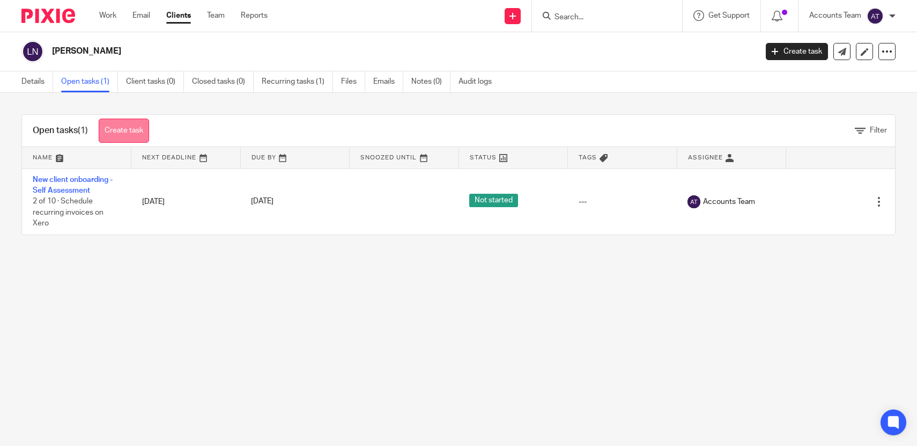
click at [132, 130] on link "Create task" at bounding box center [124, 131] width 50 height 24
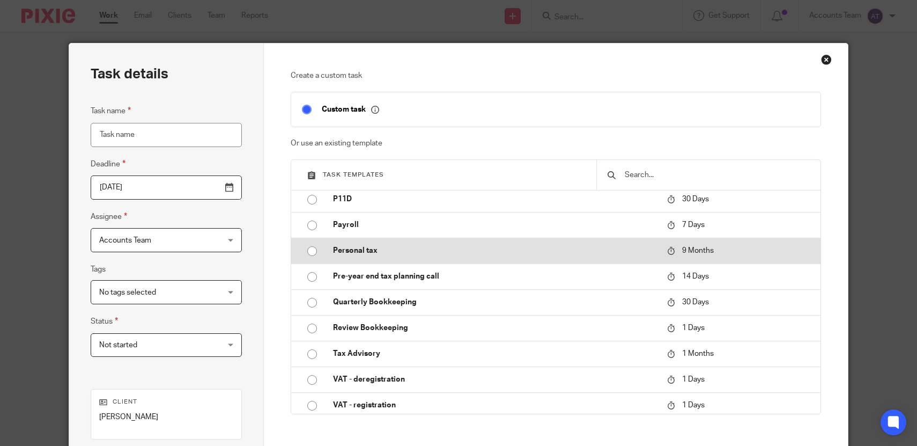
scroll to position [359, 0]
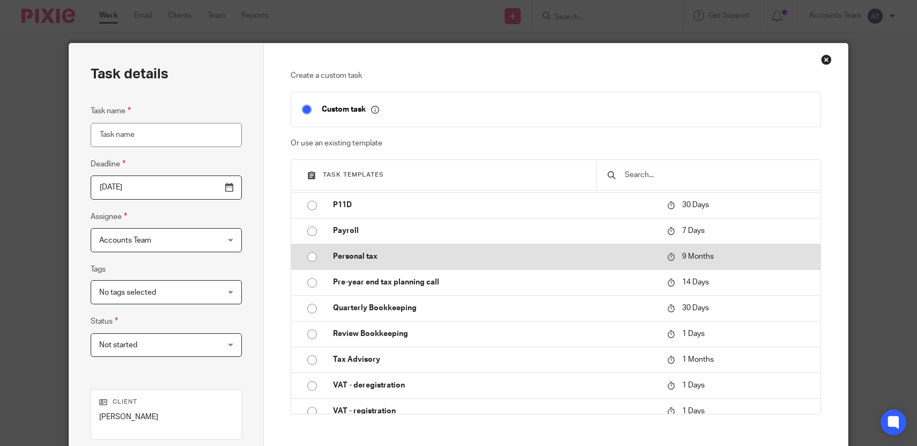
click at [356, 256] on p "Personal tax" at bounding box center [494, 256] width 323 height 11
type input "[DATE]"
type input "Personal tax"
checkbox input "false"
radio input "true"
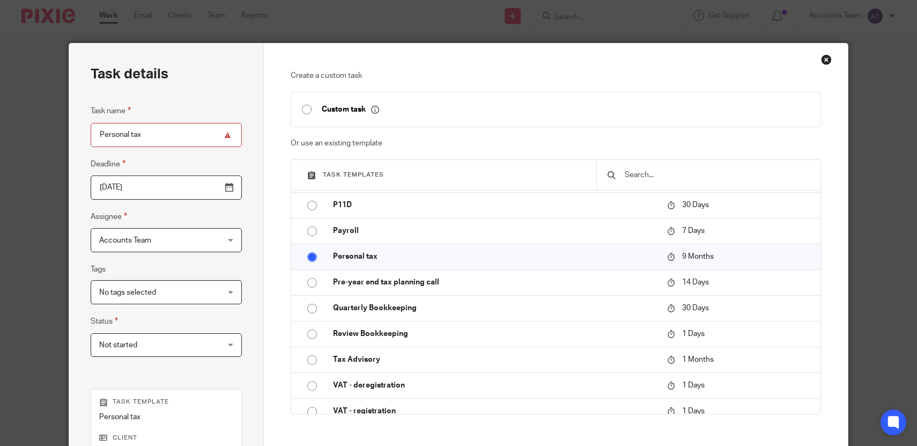
click at [159, 179] on input "2026-06-17" at bounding box center [166, 187] width 151 height 24
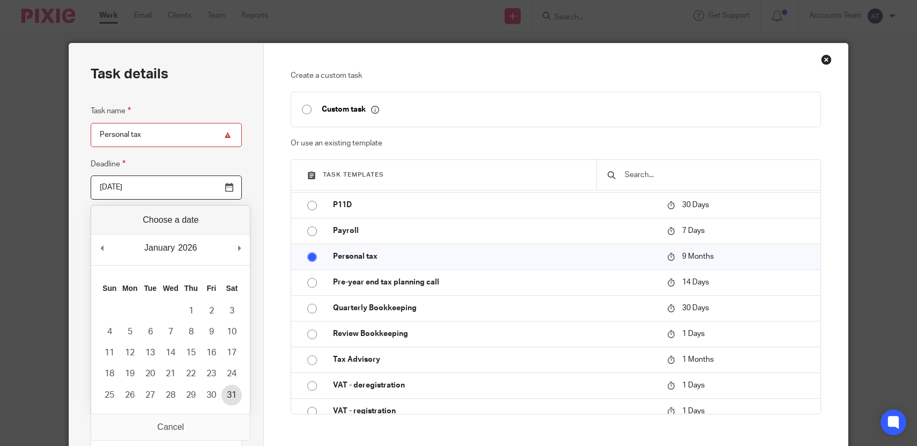
type input "2026-01-31"
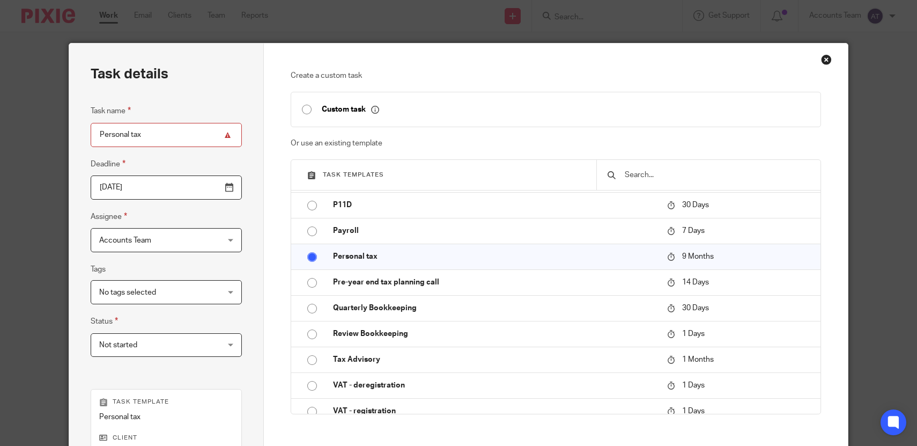
click at [245, 381] on div "Task details Task name Personal tax Deadline 2026-01-31 Assignee Accounts Team …" at bounding box center [166, 316] width 195 height 547
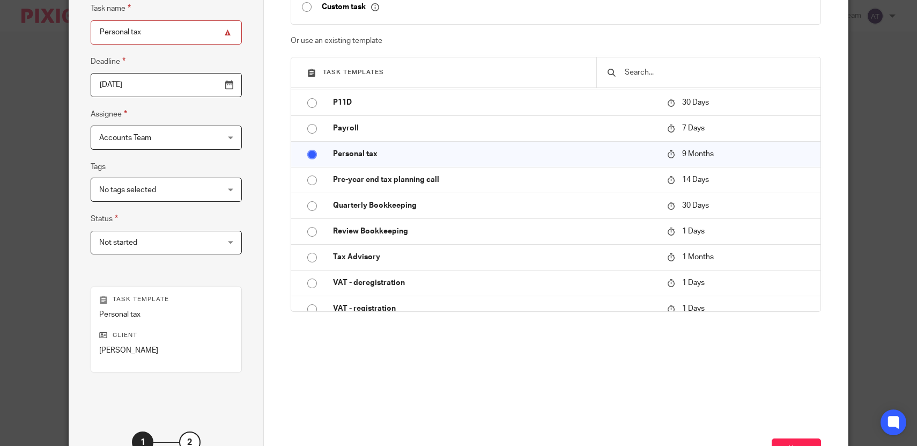
scroll to position [189, 0]
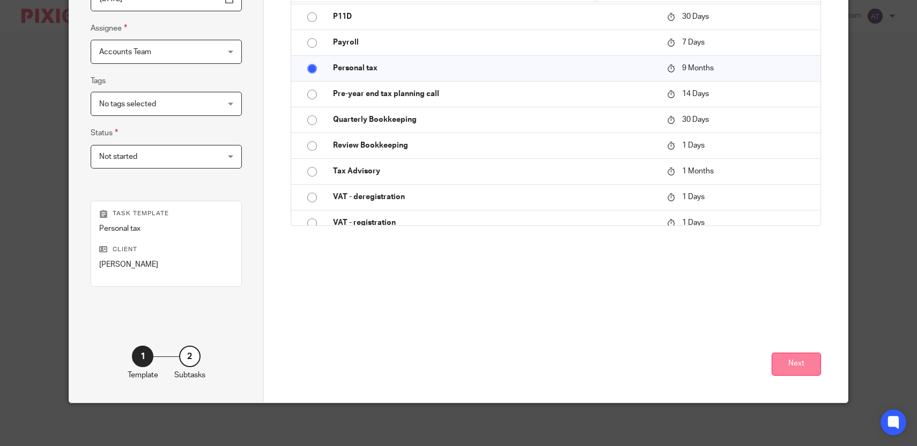
click at [800, 370] on button "Next" at bounding box center [796, 363] width 49 height 23
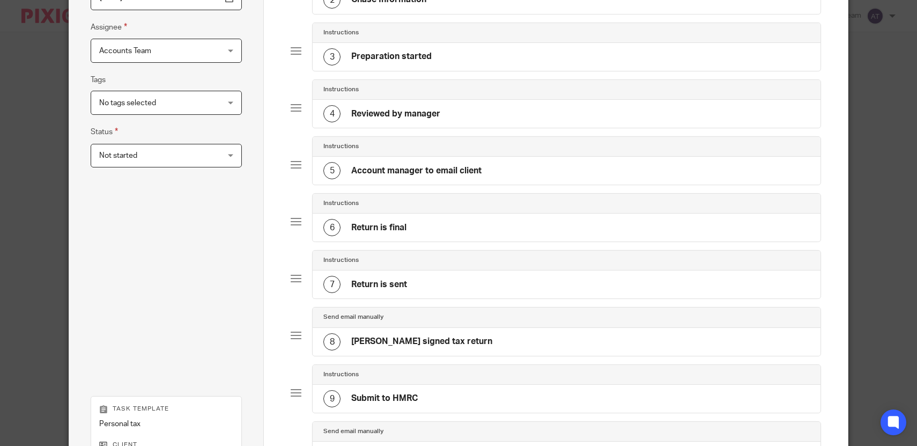
scroll to position [384, 0]
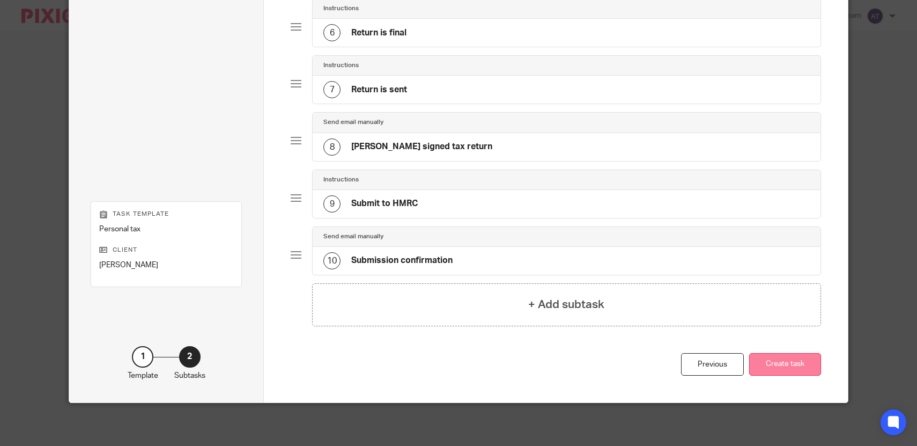
click at [800, 370] on button "Create task" at bounding box center [785, 364] width 72 height 23
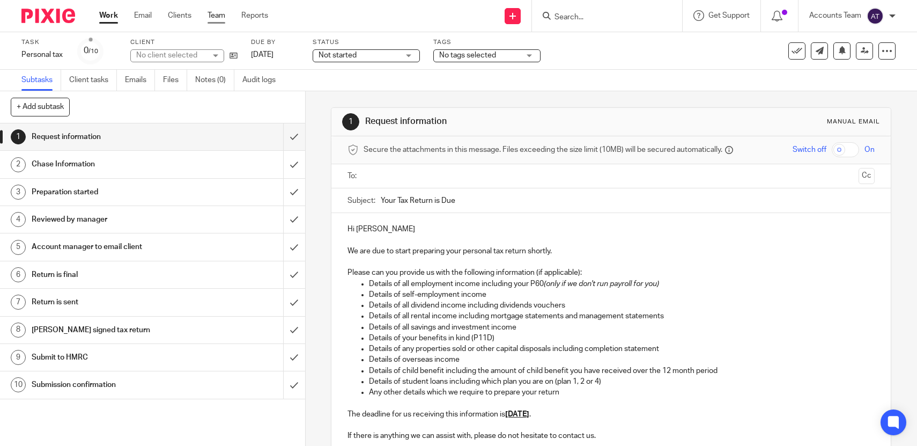
click at [220, 16] on link "Team" at bounding box center [217, 15] width 18 height 11
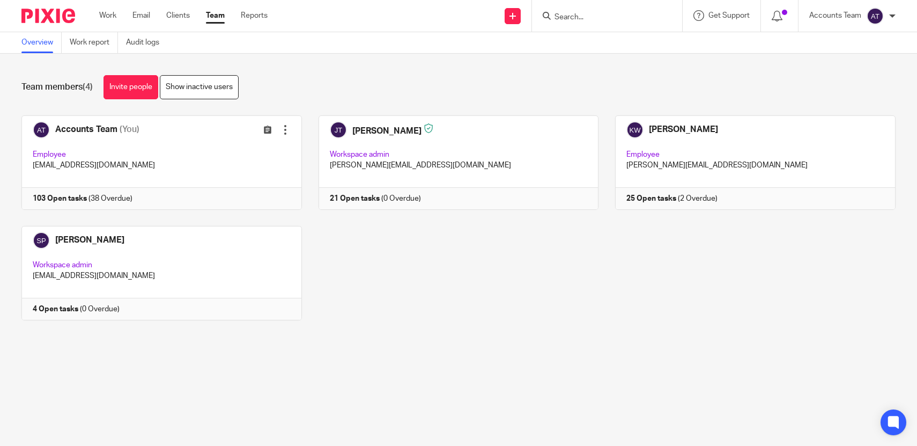
click at [220, 16] on link "Team" at bounding box center [215, 15] width 19 height 11
click at [385, 312] on div "Accounts Team (You) Edit user Transfer Employee [EMAIL_ADDRESS][DOMAIN_NAME] 10…" at bounding box center [450, 225] width 891 height 221
click at [574, 16] on input "Search" at bounding box center [602, 18] width 97 height 10
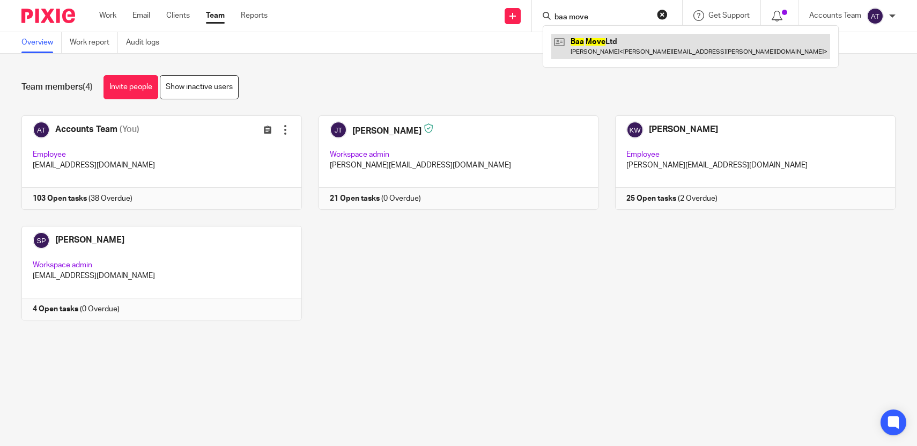
type input "baa move"
click at [609, 51] on link at bounding box center [690, 46] width 279 height 25
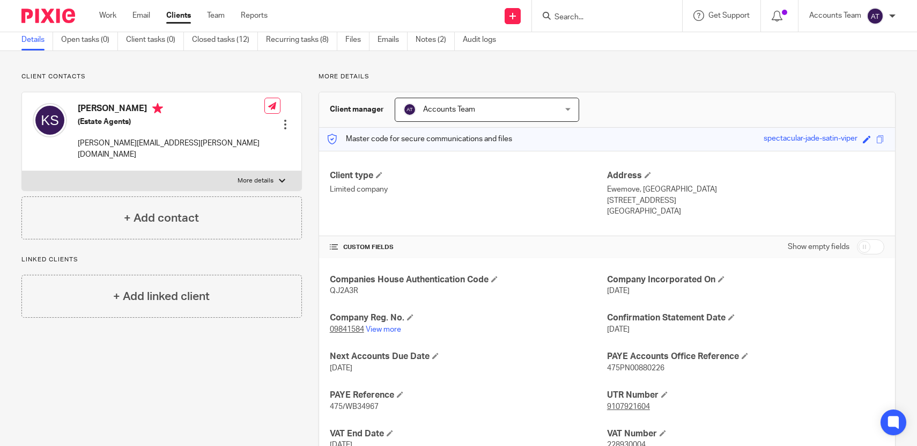
scroll to position [120, 0]
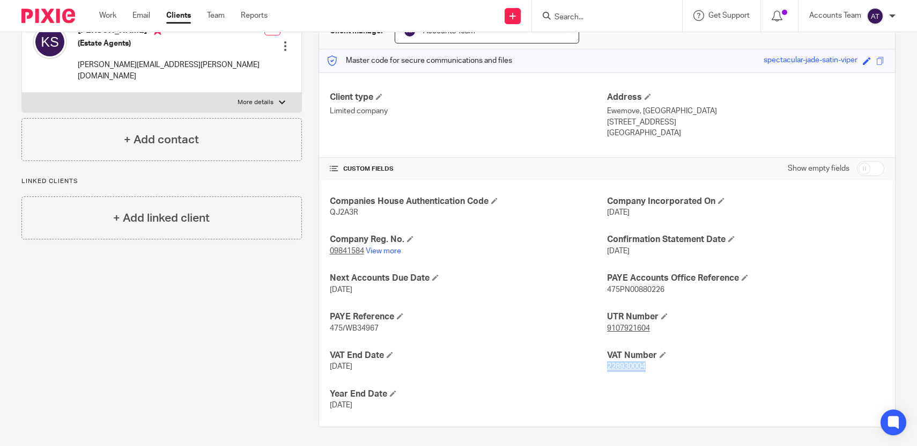
drag, startPoint x: 661, startPoint y: 367, endPoint x: 607, endPoint y: 367, distance: 54.7
click at [607, 368] on p "228930004" at bounding box center [745, 366] width 277 height 11
copy tcxspan "228930004"
click at [223, 11] on link "Team" at bounding box center [216, 15] width 18 height 11
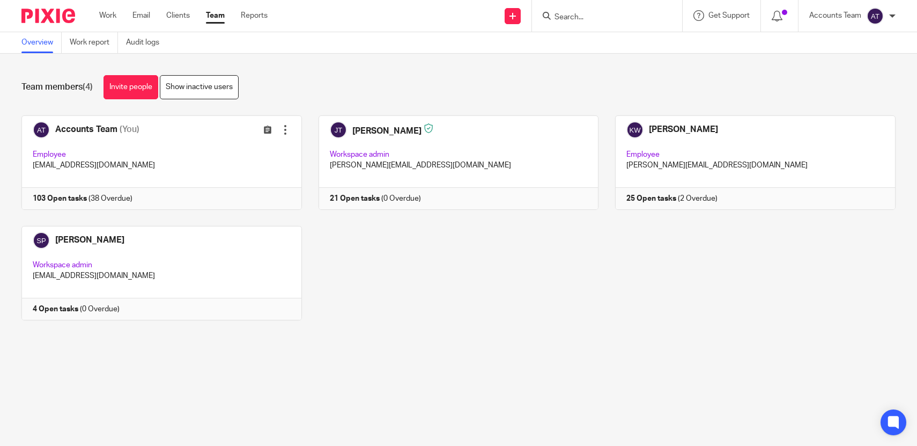
click at [211, 14] on link "Team" at bounding box center [215, 15] width 19 height 11
click at [578, 17] on input "Search" at bounding box center [602, 18] width 97 height 10
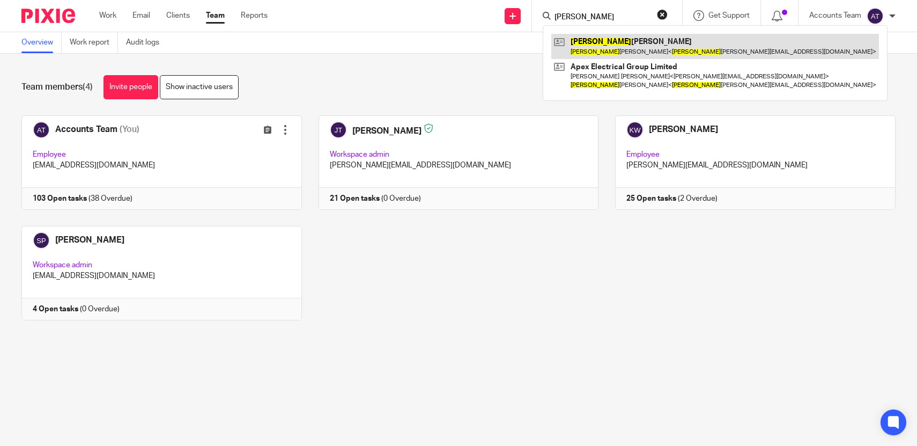
type input "[PERSON_NAME]"
click at [613, 44] on link at bounding box center [715, 46] width 328 height 25
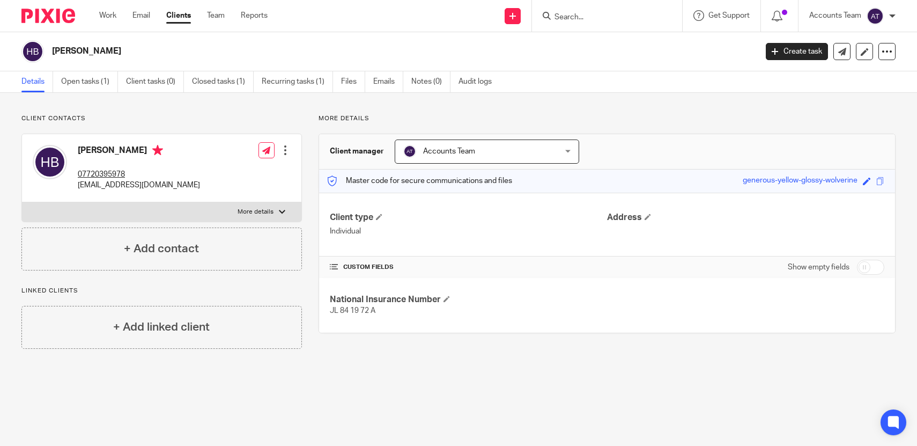
click at [457, 401] on main "[PERSON_NAME] Create task Update from Companies House Export data Merge Archive…" at bounding box center [458, 223] width 917 height 446
click at [473, 401] on main "[PERSON_NAME] Create task Update from Companies House Export data Merge Archive…" at bounding box center [458, 223] width 917 height 446
click at [219, 18] on link "Team" at bounding box center [216, 15] width 18 height 11
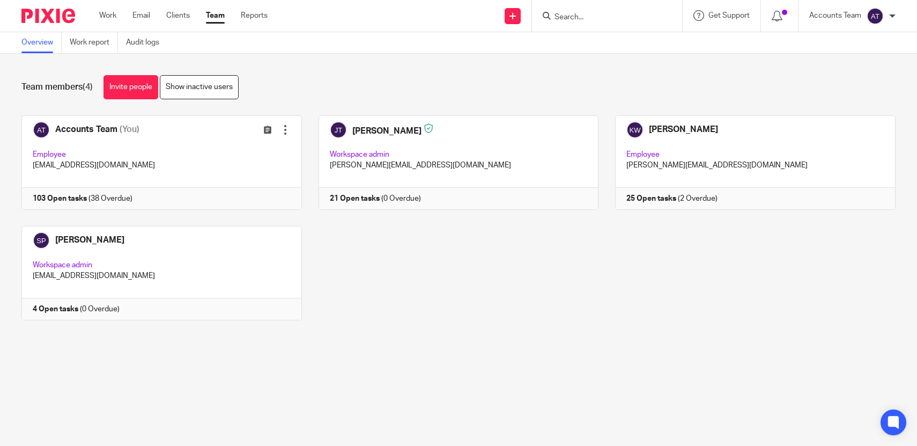
click at [392, 341] on div "Team members (4) Invite people Show inactive users Invite team members Add invi…" at bounding box center [458, 206] width 917 height 304
click at [187, 200] on link at bounding box center [153, 162] width 297 height 94
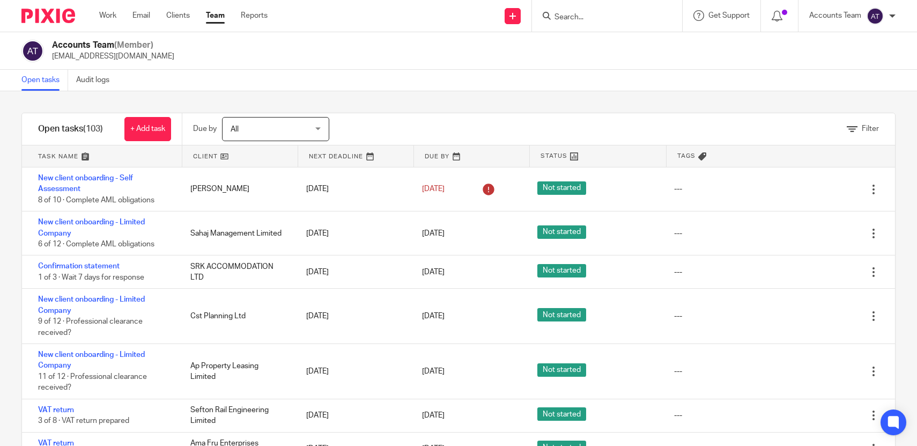
click at [402, 93] on div "Filter tasks Only show tasks matching all of these conditions 1 Client name Is …" at bounding box center [458, 268] width 917 height 355
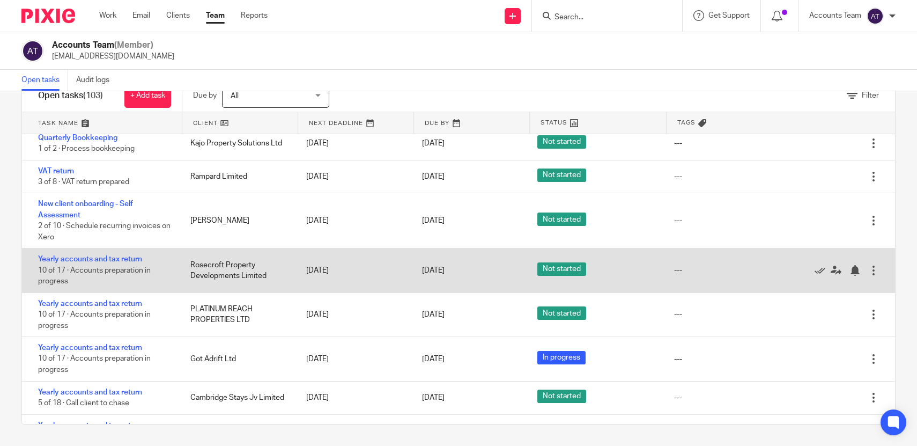
scroll to position [307, 0]
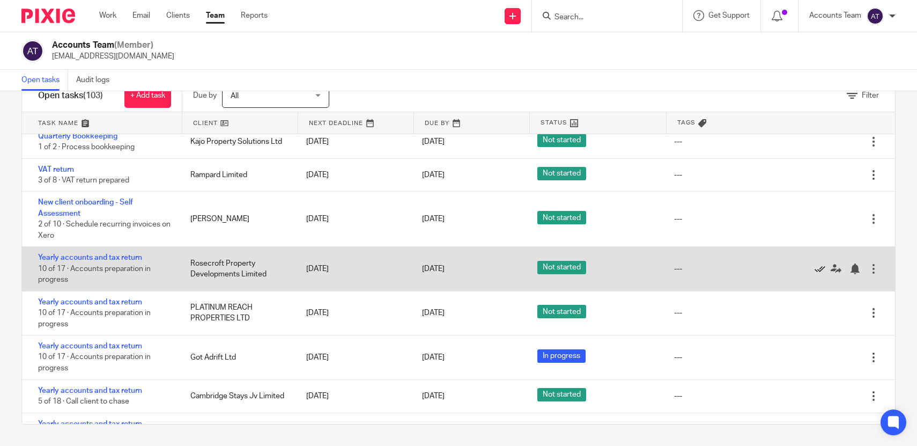
click at [818, 274] on icon at bounding box center [820, 268] width 11 height 11
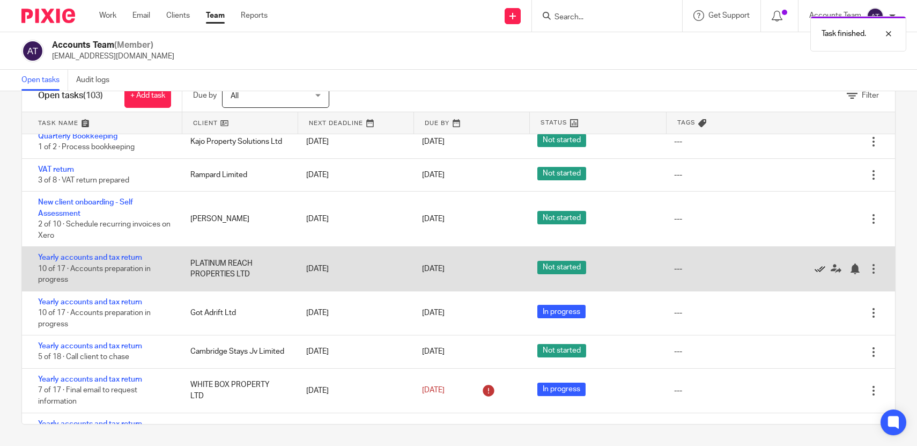
click at [818, 274] on icon at bounding box center [820, 268] width 11 height 11
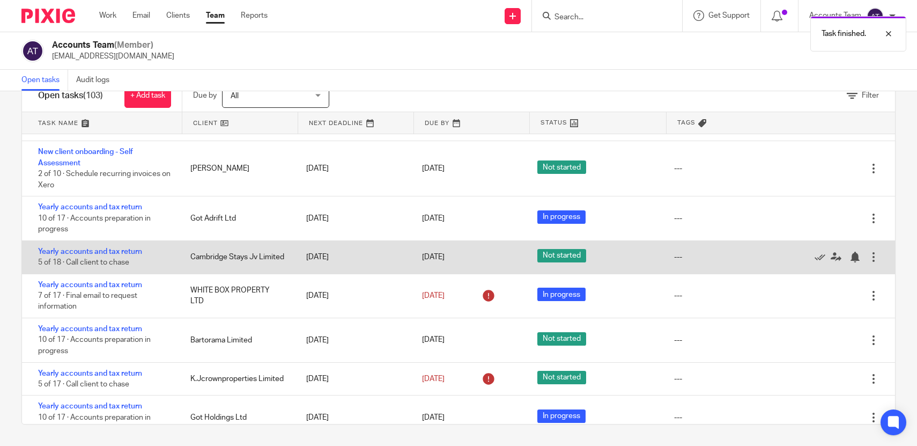
scroll to position [358, 0]
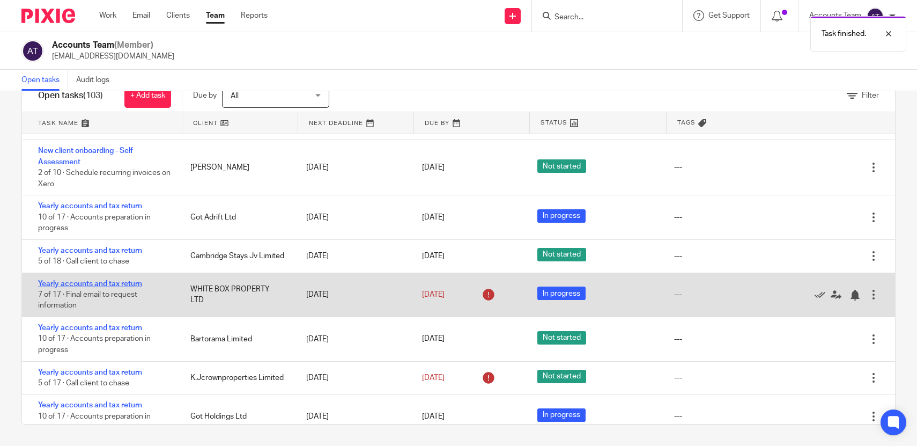
click at [134, 288] on link "Yearly accounts and tax return" at bounding box center [90, 284] width 104 height 8
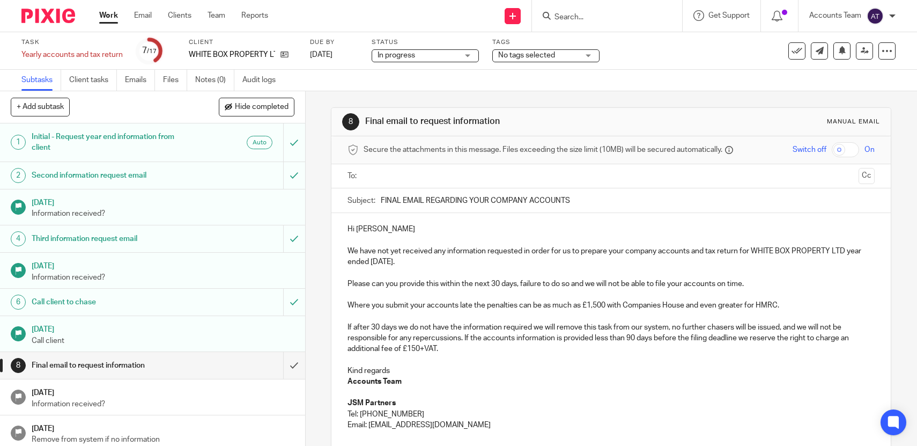
click at [447, 170] on input "text" at bounding box center [610, 176] width 487 height 12
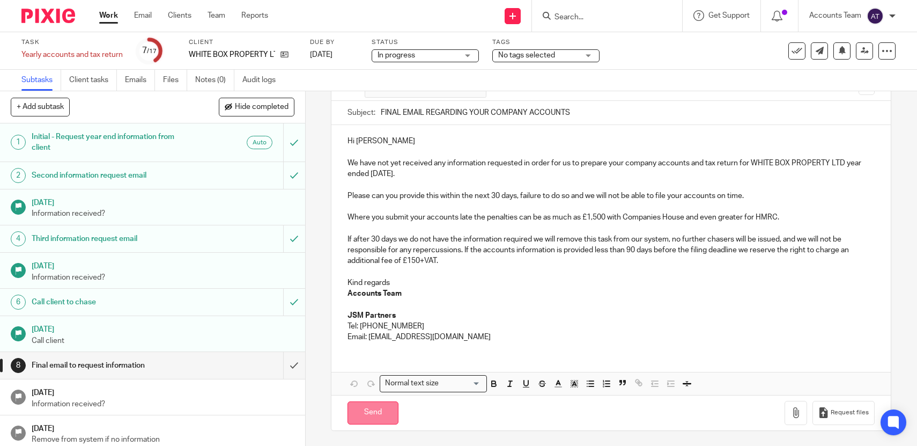
click at [373, 416] on input "Send" at bounding box center [373, 412] width 51 height 23
type input "Sent"
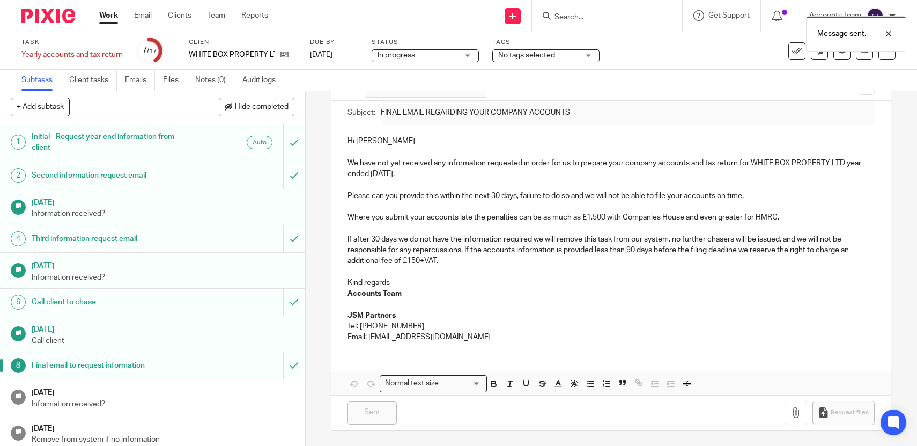
click at [113, 19] on link "Work" at bounding box center [108, 15] width 19 height 11
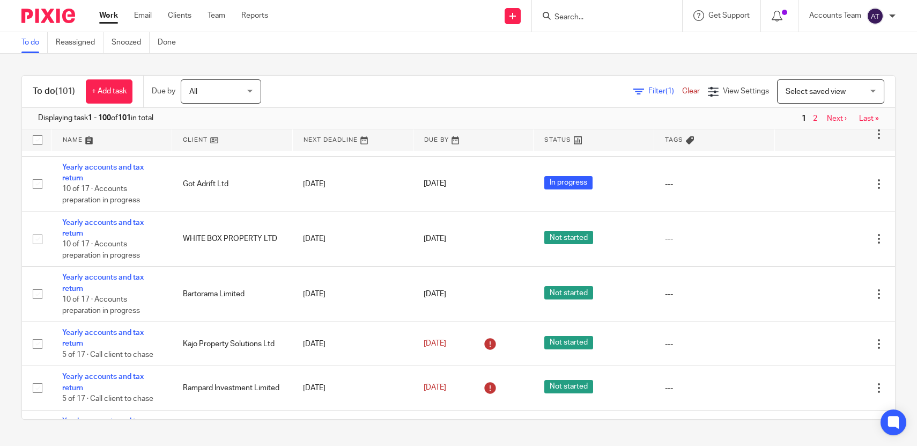
scroll to position [514, 0]
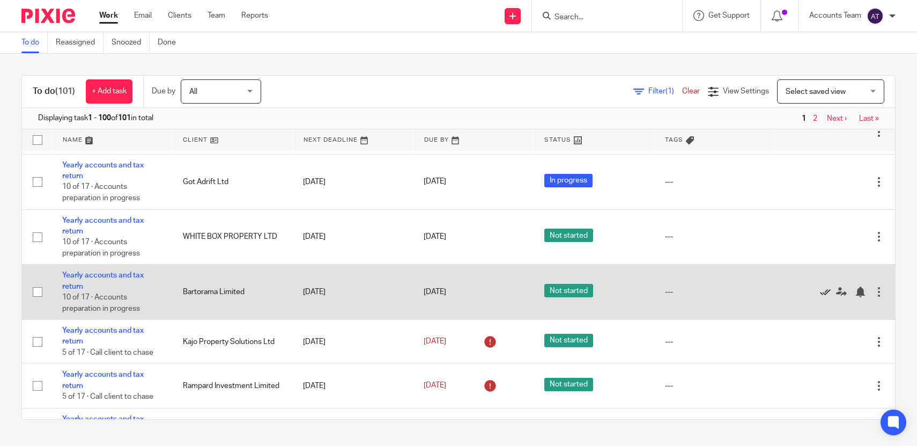
click at [827, 297] on icon at bounding box center [825, 291] width 11 height 11
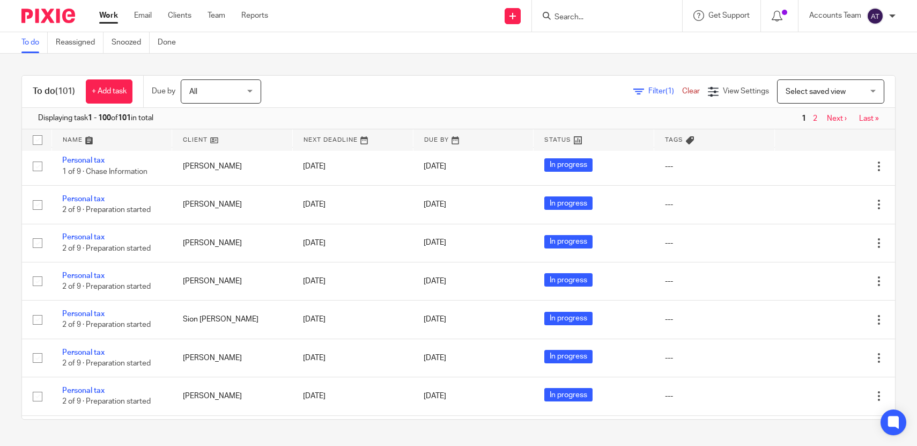
scroll to position [949, 0]
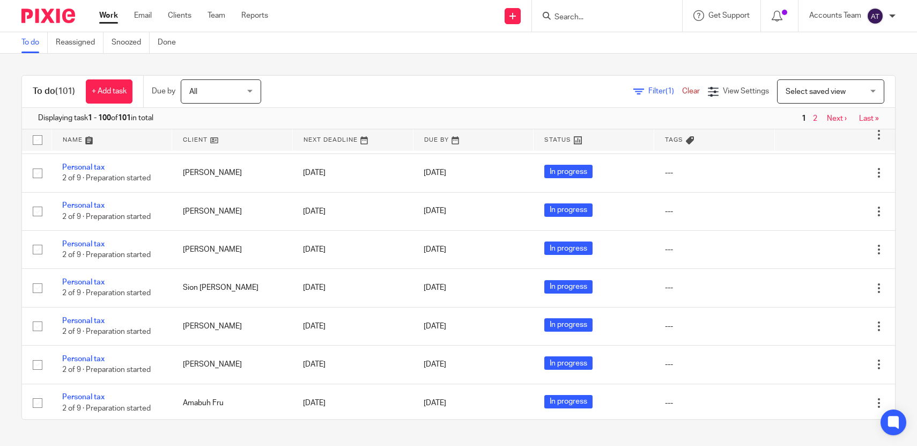
click at [213, 21] on div "Work Email Clients Team Reports Work Email Clients Team Reports Settings" at bounding box center [187, 16] width 196 height 32
click at [217, 16] on link "Team" at bounding box center [217, 15] width 18 height 11
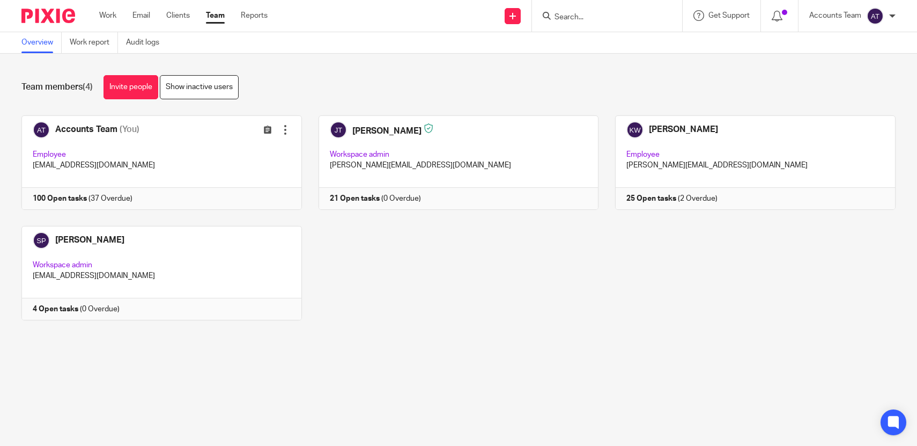
click at [397, 321] on div "Accounts Team (You) Edit user Transfer Employee [EMAIL_ADDRESS][DOMAIN_NAME] 10…" at bounding box center [450, 225] width 891 height 221
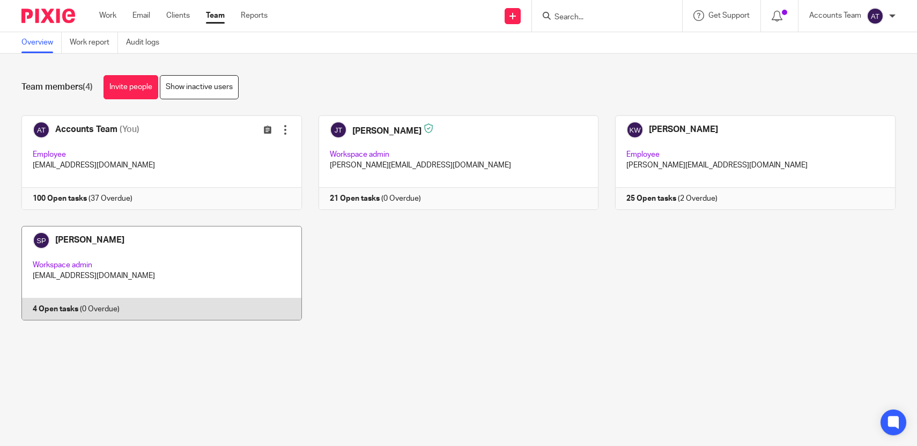
click at [252, 284] on link at bounding box center [153, 273] width 297 height 94
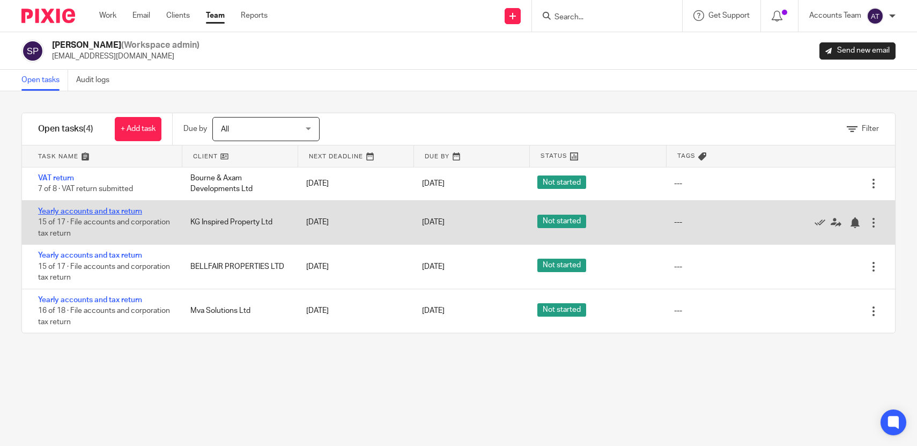
click at [129, 208] on link "Yearly accounts and tax return" at bounding box center [90, 212] width 104 height 8
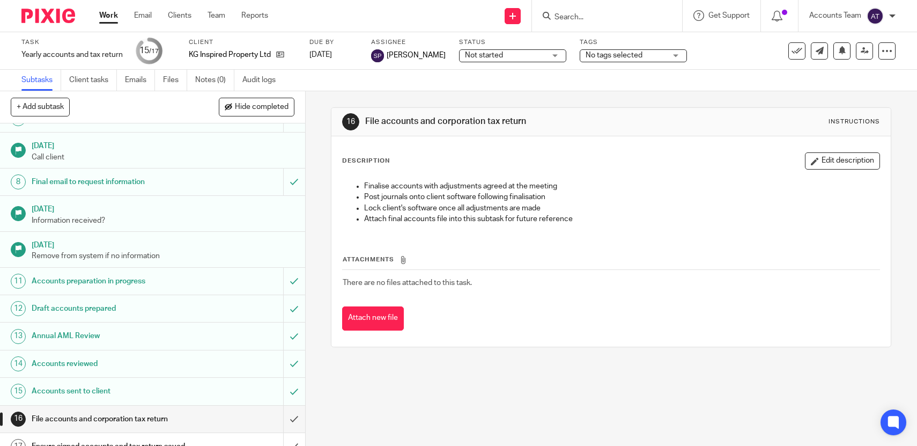
scroll to position [198, 0]
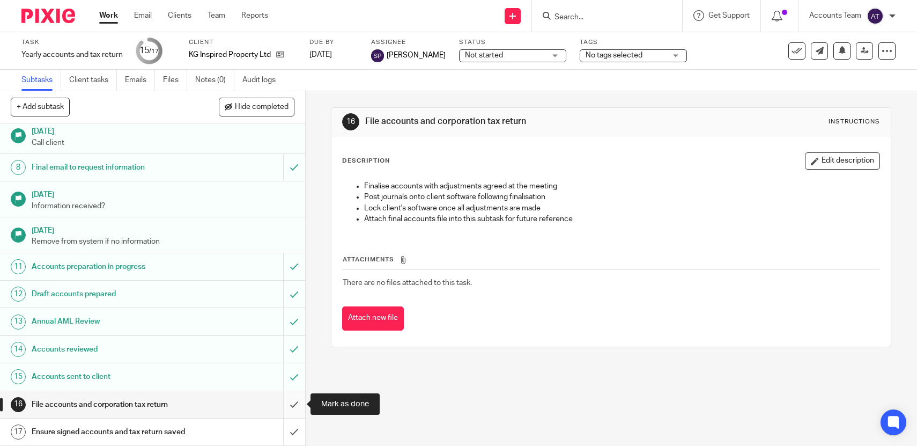
click at [292, 405] on input "submit" at bounding box center [152, 404] width 305 height 27
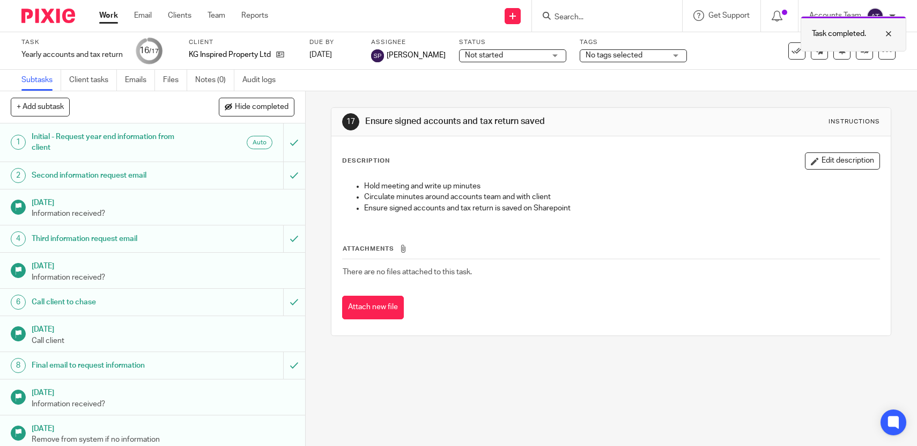
click at [807, 51] on div "Task completed." at bounding box center [854, 33] width 106 height 35
click at [800, 51] on icon at bounding box center [797, 51] width 11 height 11
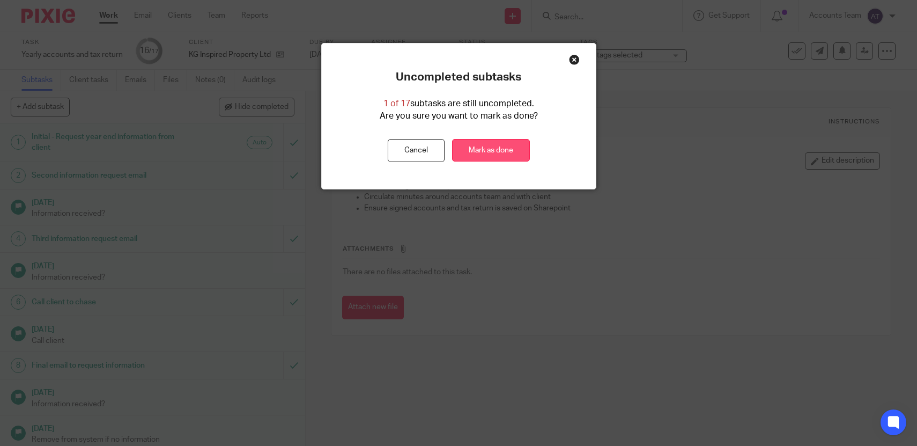
click at [498, 152] on link "Mark as done" at bounding box center [491, 150] width 78 height 23
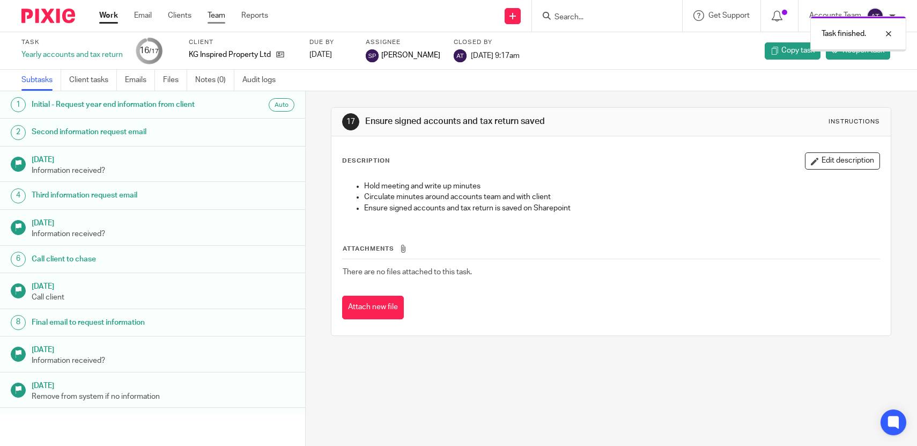
click at [217, 18] on link "Team" at bounding box center [217, 15] width 18 height 11
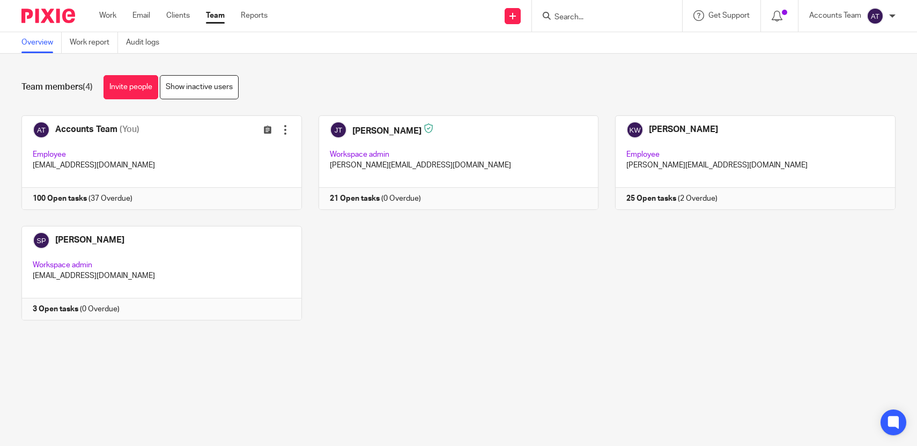
click at [160, 289] on link at bounding box center [153, 273] width 297 height 94
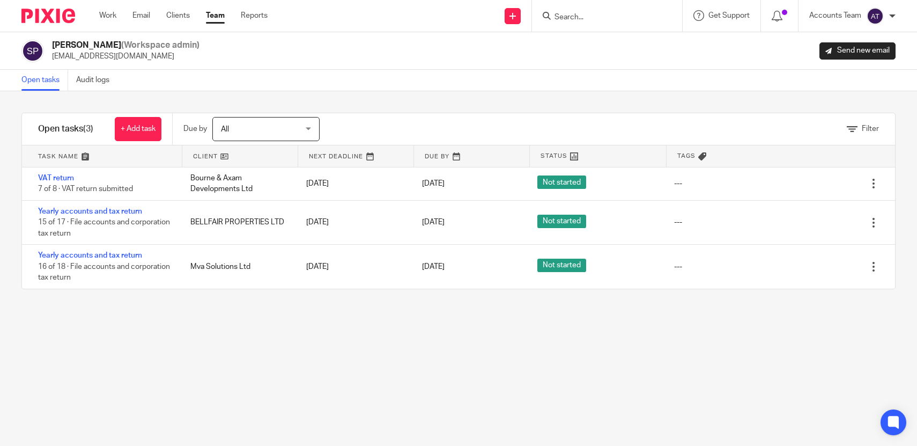
click at [324, 317] on div "Filter tasks Only show tasks matching all of these conditions 1 Client name Is …" at bounding box center [458, 268] width 917 height 355
click at [422, 373] on div "Filter tasks Only show tasks matching all of these conditions 1 Client name Is …" at bounding box center [458, 268] width 917 height 355
click at [620, 10] on form at bounding box center [611, 15] width 114 height 13
click at [602, 18] on input "Search" at bounding box center [602, 18] width 97 height 10
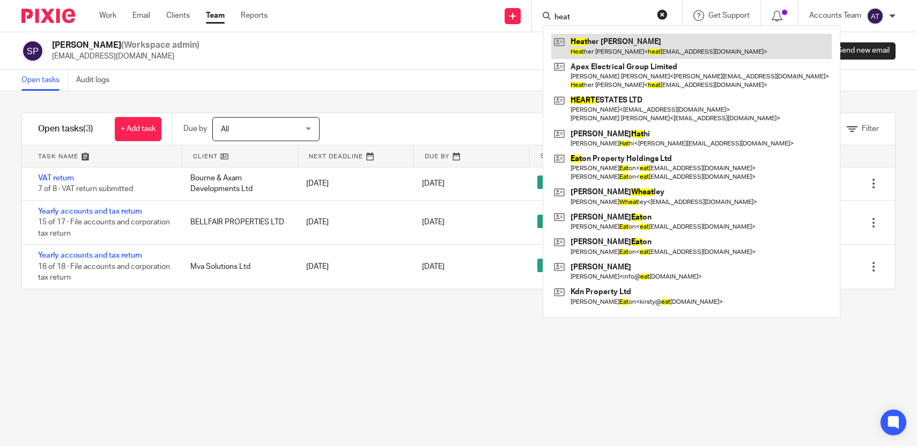
type input "heat"
click at [647, 51] on link at bounding box center [691, 46] width 281 height 25
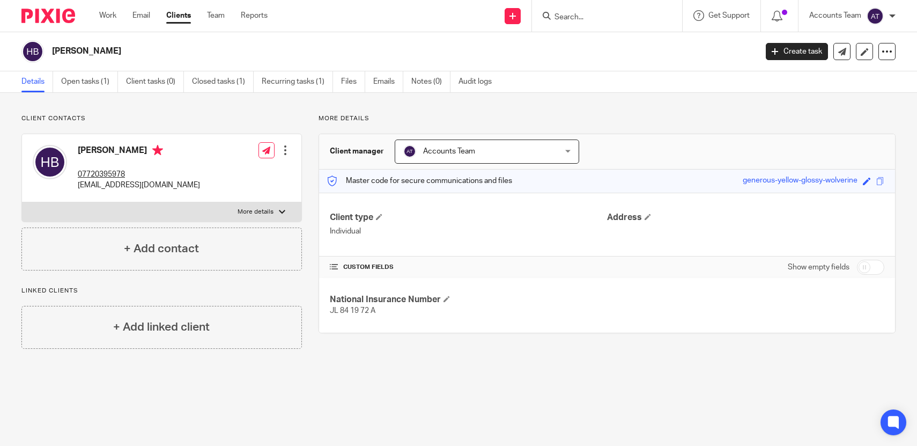
click at [343, 312] on span "JL 84 19 72 A" at bounding box center [353, 311] width 46 height 8
click at [357, 311] on span "JL 84 19 72 A" at bounding box center [353, 311] width 46 height 8
click at [364, 312] on span "JL 84 19 72 A" at bounding box center [353, 311] width 46 height 8
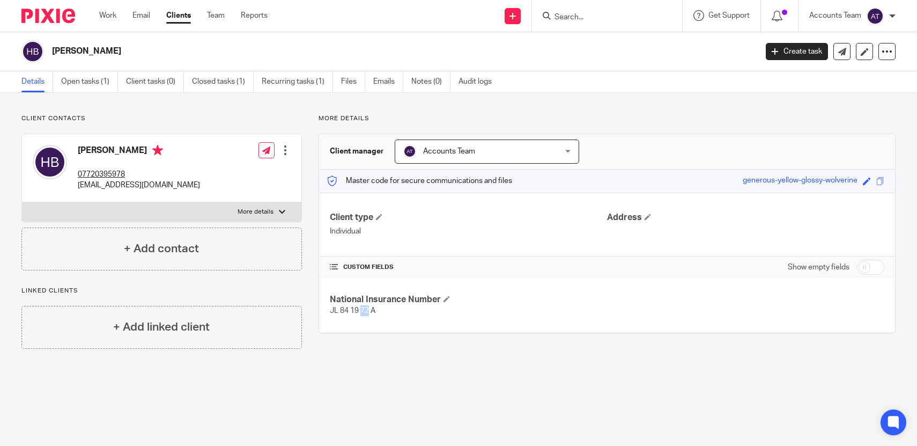
click at [364, 312] on span "JL 84 19 72 A" at bounding box center [353, 311] width 46 height 8
click at [377, 312] on p "JL 84 19 72 A" at bounding box center [468, 310] width 277 height 11
click at [394, 316] on div "National Insurance Number JL 84 19 72 A" at bounding box center [607, 305] width 576 height 55
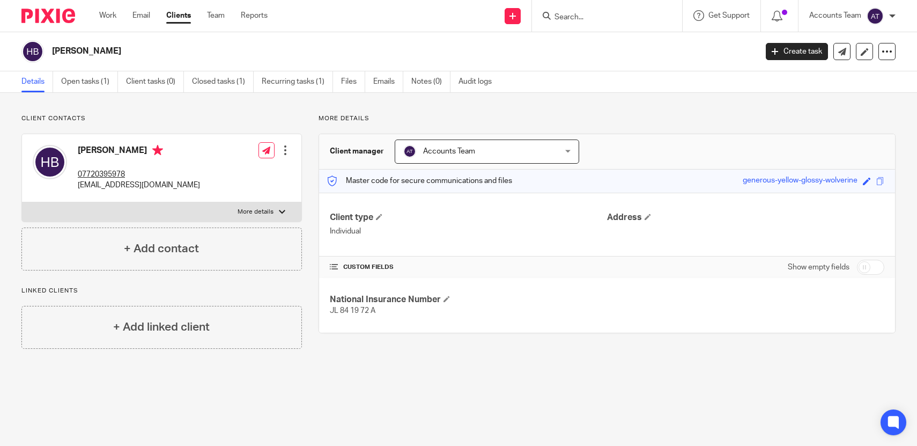
click at [394, 316] on div "National Insurance Number JL 84 19 72 A" at bounding box center [607, 305] width 576 height 55
click at [583, 8] on div at bounding box center [607, 16] width 150 height 32
click at [583, 13] on input "Search" at bounding box center [602, 18] width 97 height 10
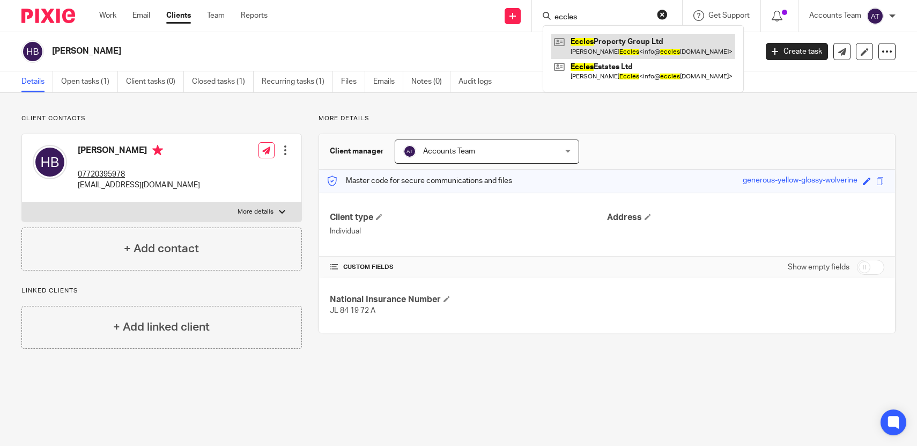
type input "eccles"
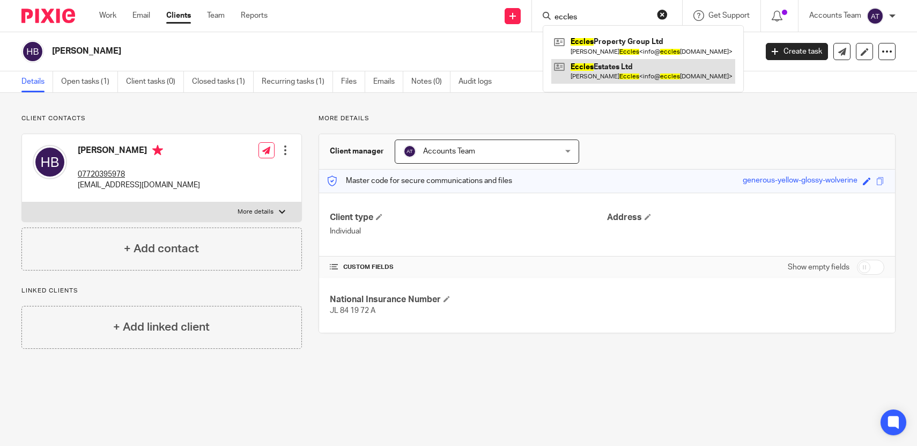
click at [607, 71] on link at bounding box center [643, 71] width 184 height 25
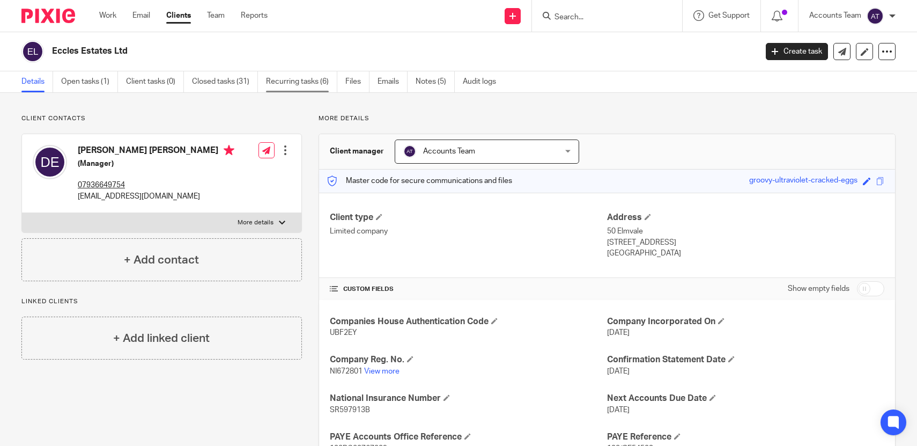
click at [310, 85] on link "Recurring tasks (6)" at bounding box center [301, 81] width 71 height 21
click at [305, 77] on link "Recurring tasks (6)" at bounding box center [301, 81] width 71 height 21
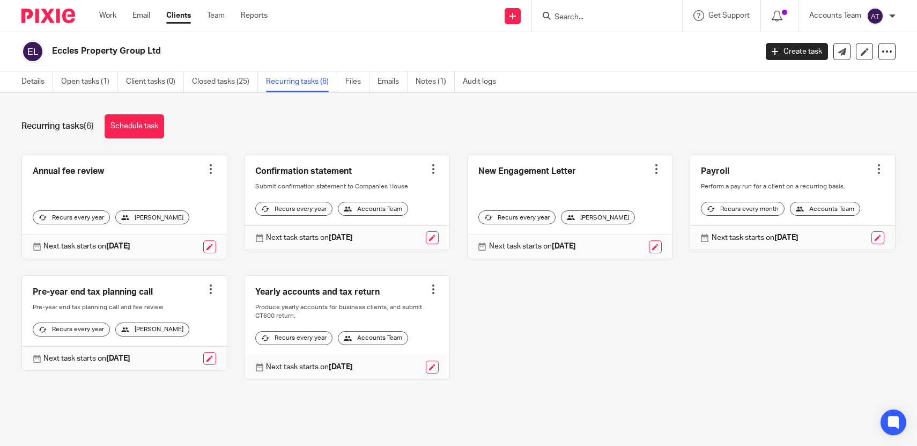
click at [211, 166] on div at bounding box center [210, 169] width 11 height 11
click at [188, 239] on span "Cancel schedule" at bounding box center [171, 237] width 56 height 8
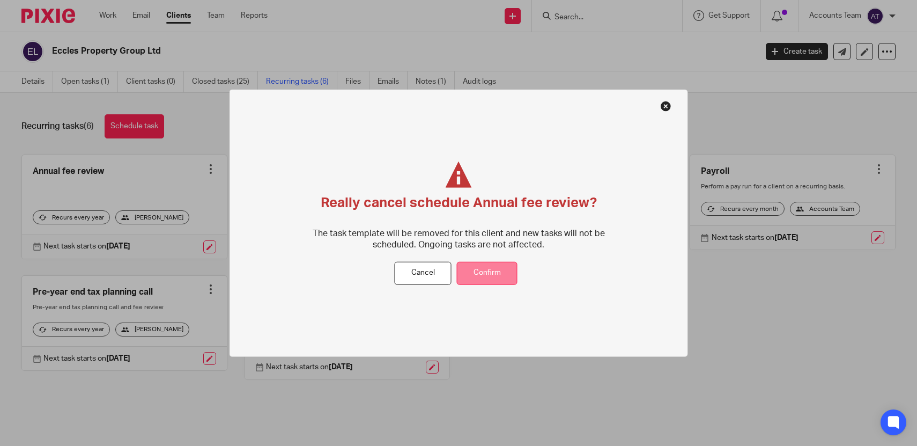
click at [499, 268] on button "Confirm" at bounding box center [487, 273] width 61 height 23
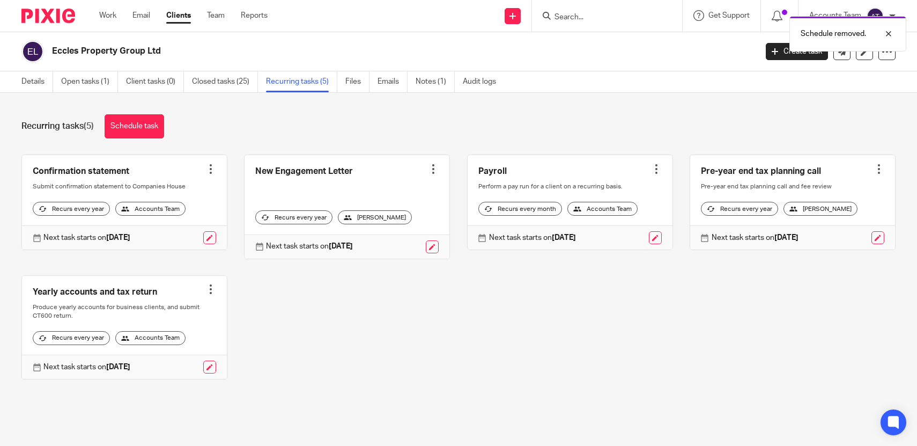
click at [433, 170] on div at bounding box center [433, 169] width 11 height 11
click at [414, 235] on span "Cancel schedule" at bounding box center [394, 237] width 56 height 8
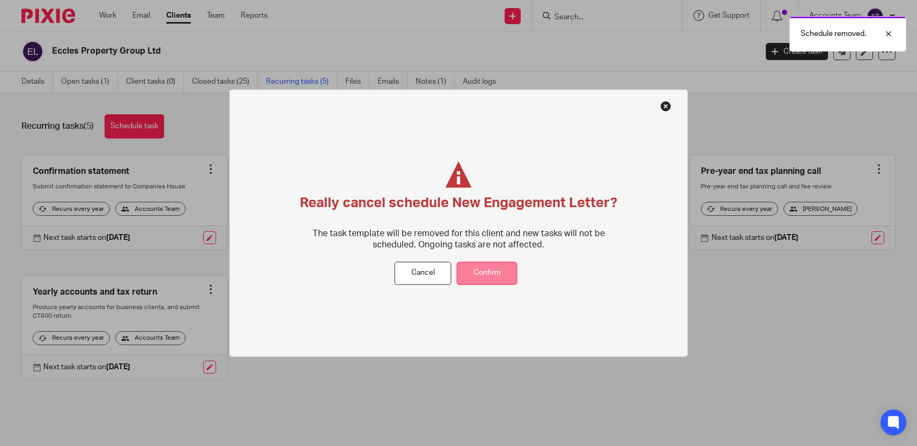
click at [505, 276] on button "Confirm" at bounding box center [487, 273] width 61 height 23
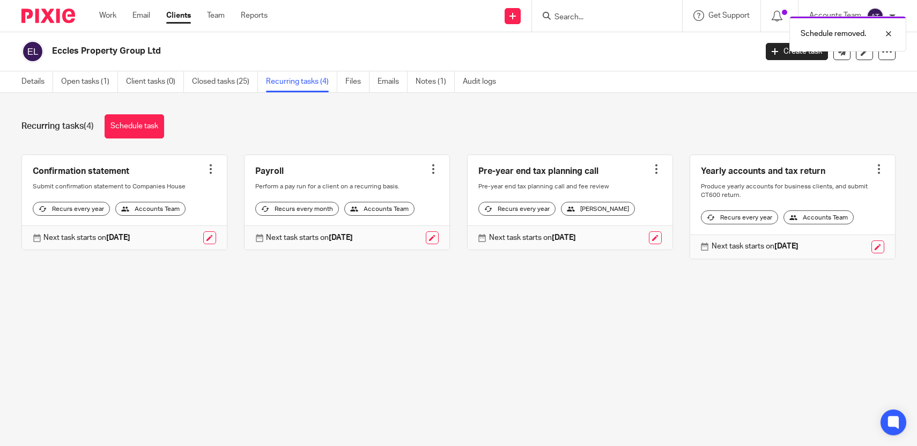
click at [434, 171] on div at bounding box center [433, 169] width 11 height 11
click at [418, 240] on span "Cancel schedule" at bounding box center [394, 237] width 56 height 8
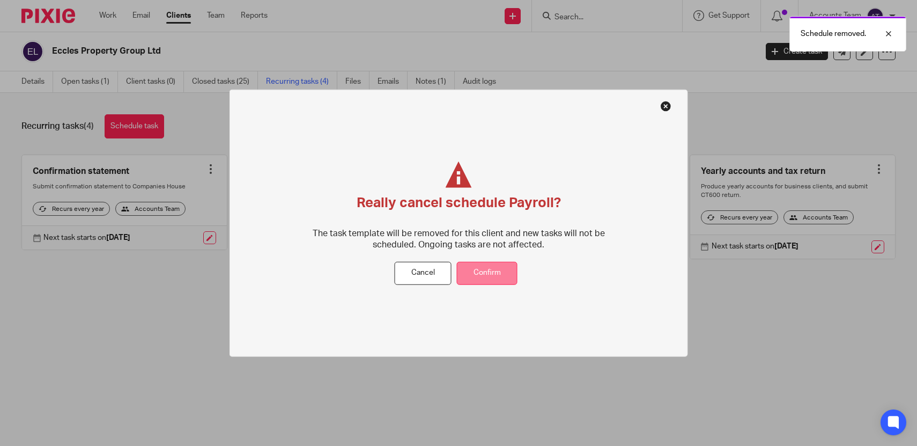
click at [506, 268] on button "Confirm" at bounding box center [487, 273] width 61 height 23
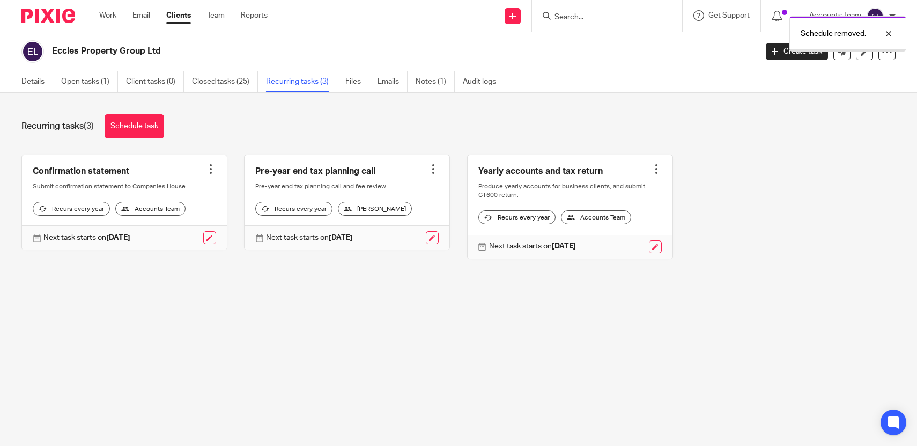
click at [431, 170] on div at bounding box center [433, 169] width 11 height 11
click at [410, 235] on span "Cancel schedule" at bounding box center [394, 237] width 56 height 8
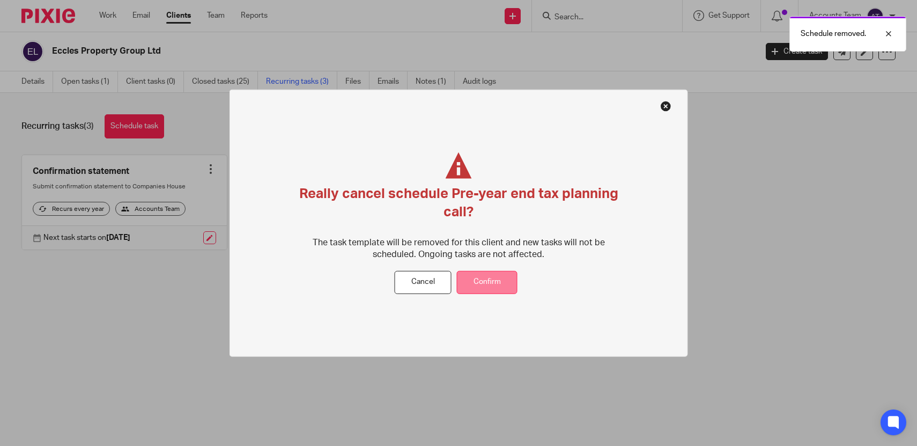
click at [490, 283] on button "Confirm" at bounding box center [487, 282] width 61 height 23
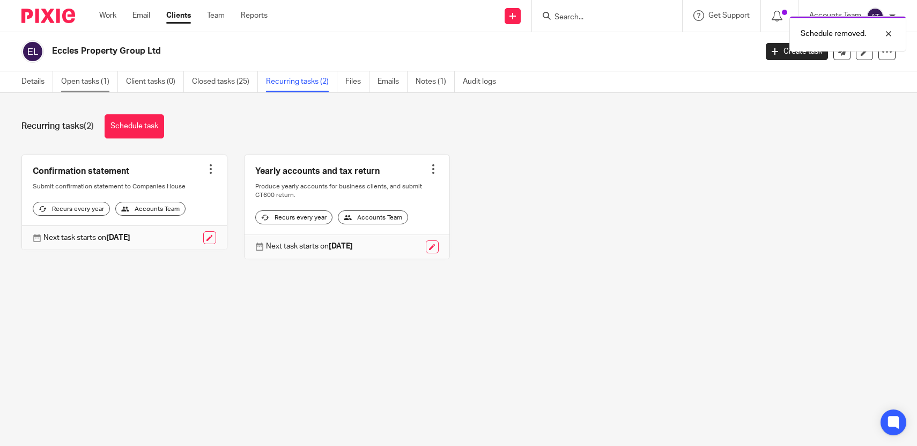
click at [101, 88] on link "Open tasks (1)" at bounding box center [89, 81] width 57 height 21
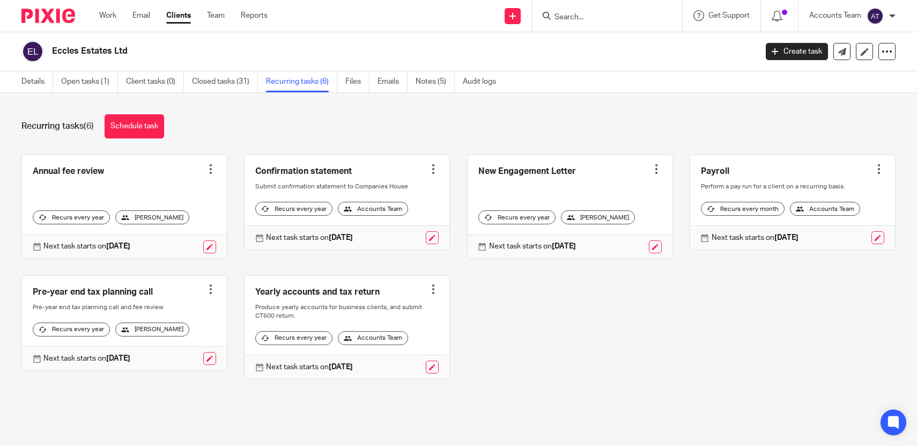
click at [213, 171] on div at bounding box center [210, 169] width 11 height 11
click at [198, 237] on span "Cancel schedule" at bounding box center [171, 237] width 56 height 8
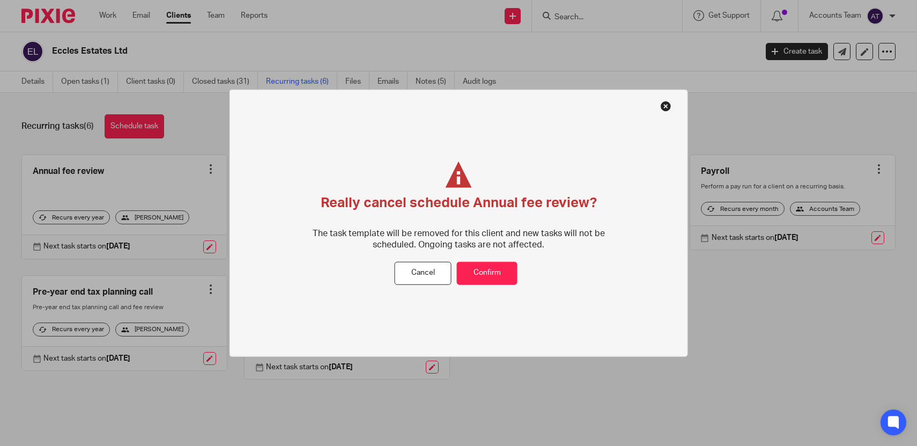
click at [477, 284] on div "Really cancel schedule Annual fee review? The task template will be removed for…" at bounding box center [459, 223] width 459 height 268
click at [479, 266] on button "Confirm" at bounding box center [487, 273] width 61 height 23
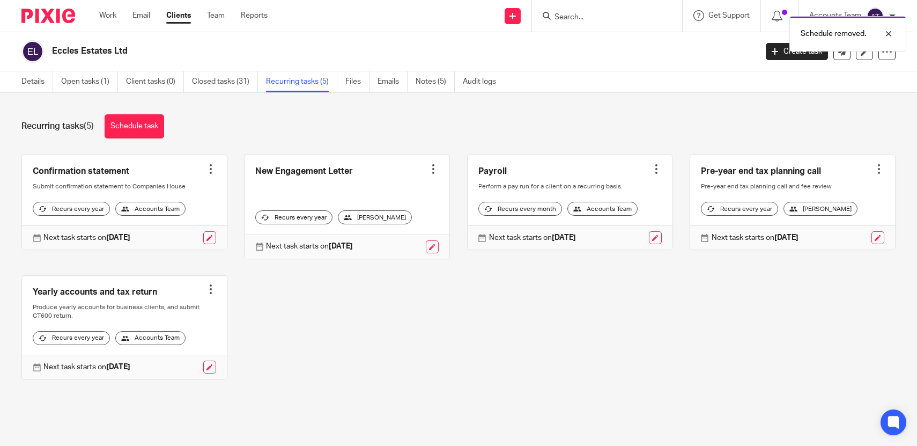
click at [432, 170] on div at bounding box center [433, 169] width 11 height 11
click at [403, 237] on span "Cancel schedule" at bounding box center [394, 237] width 56 height 8
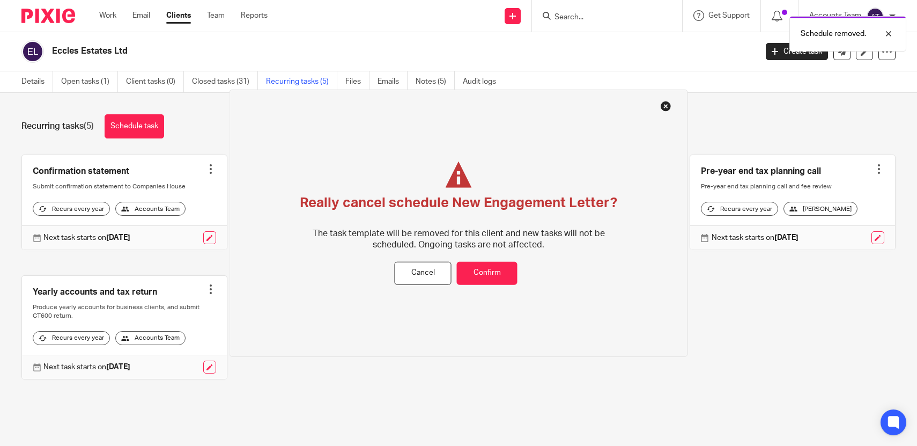
click at [503, 289] on div "Really cancel schedule New Engagement Letter? The task template will be removed…" at bounding box center [459, 223] width 459 height 268
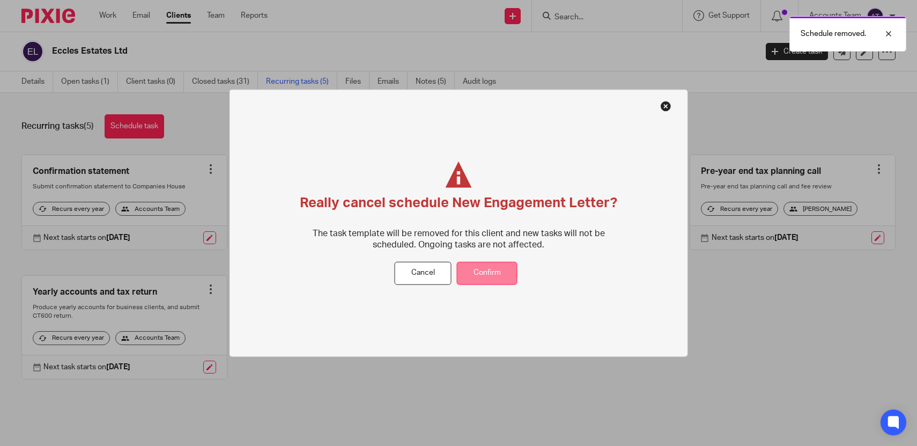
click at [501, 275] on button "Confirm" at bounding box center [487, 273] width 61 height 23
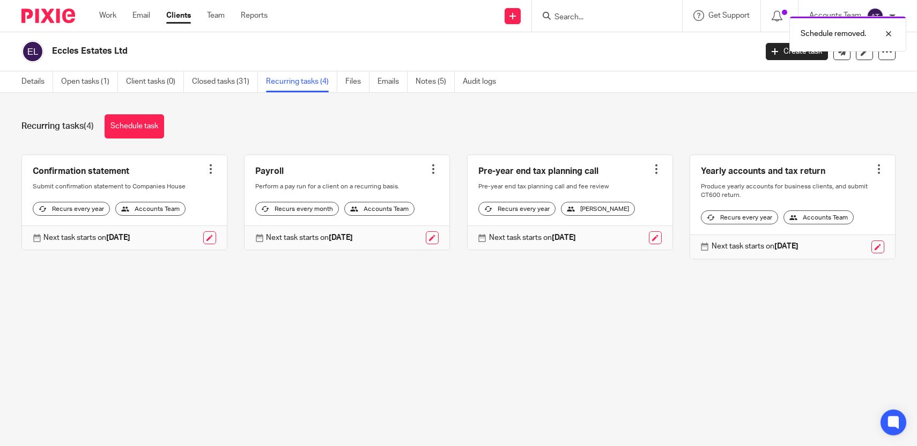
click at [432, 169] on div at bounding box center [433, 169] width 11 height 11
click at [412, 235] on span "Cancel schedule" at bounding box center [394, 237] width 56 height 8
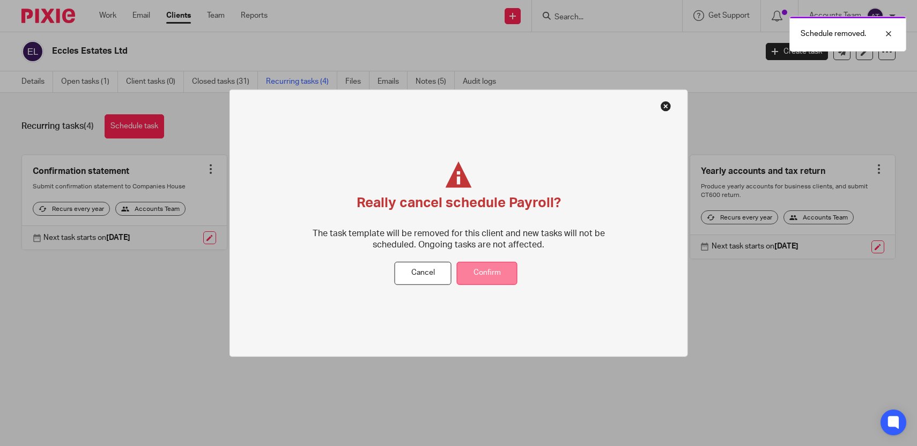
click at [502, 273] on button "Confirm" at bounding box center [487, 273] width 61 height 23
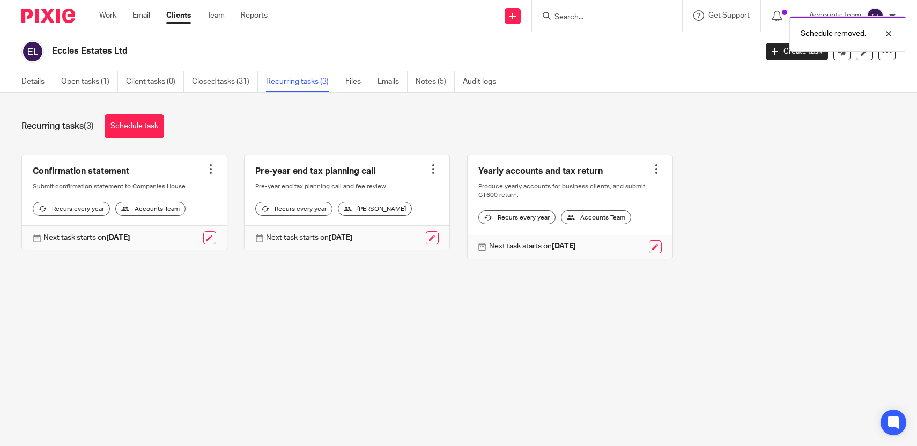
click at [433, 169] on div at bounding box center [433, 169] width 11 height 11
click at [403, 233] on span "Cancel schedule" at bounding box center [394, 237] width 56 height 8
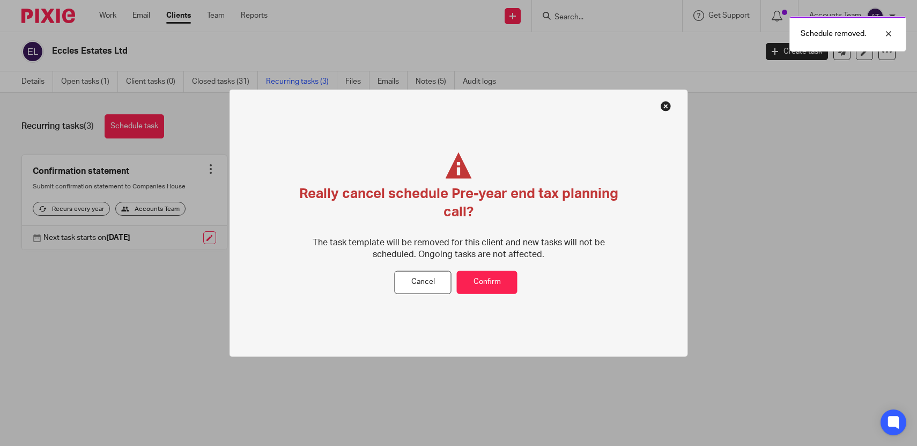
click at [492, 294] on div "Really cancel schedule Pre-year end tax planning call? The task template will b…" at bounding box center [459, 223] width 459 height 268
click at [495, 286] on button "Confirm" at bounding box center [487, 282] width 61 height 23
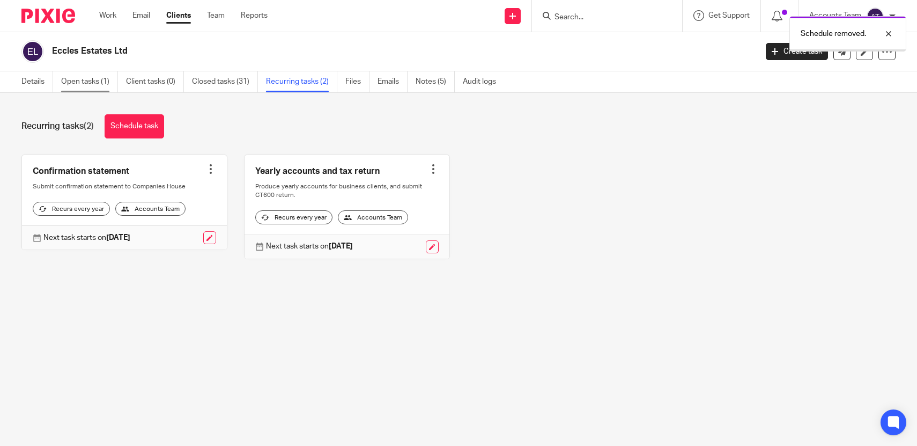
click at [94, 76] on link "Open tasks (1)" at bounding box center [89, 81] width 57 height 21
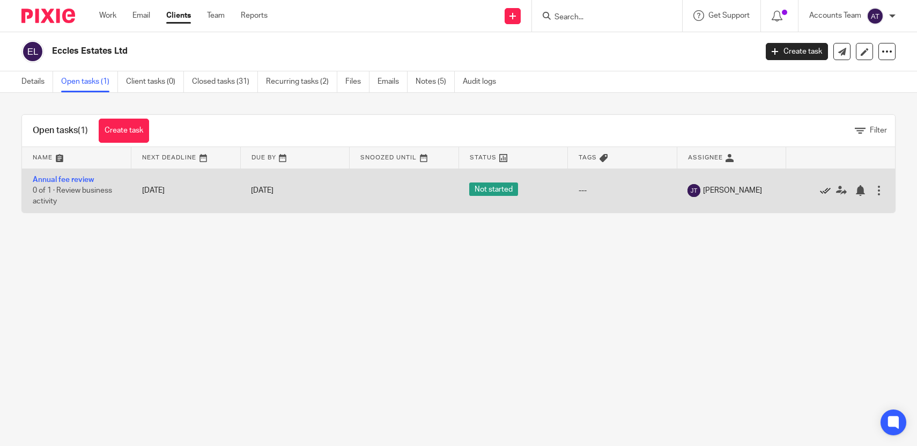
click at [821, 194] on icon at bounding box center [825, 190] width 11 height 11
click at [819, 192] on div at bounding box center [835, 190] width 77 height 11
click at [824, 193] on icon at bounding box center [825, 190] width 11 height 11
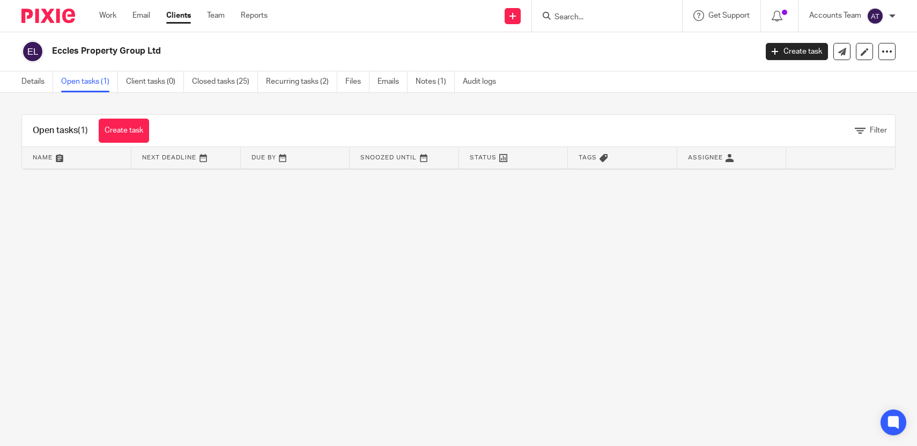
click at [589, 18] on input "Search" at bounding box center [602, 18] width 97 height 10
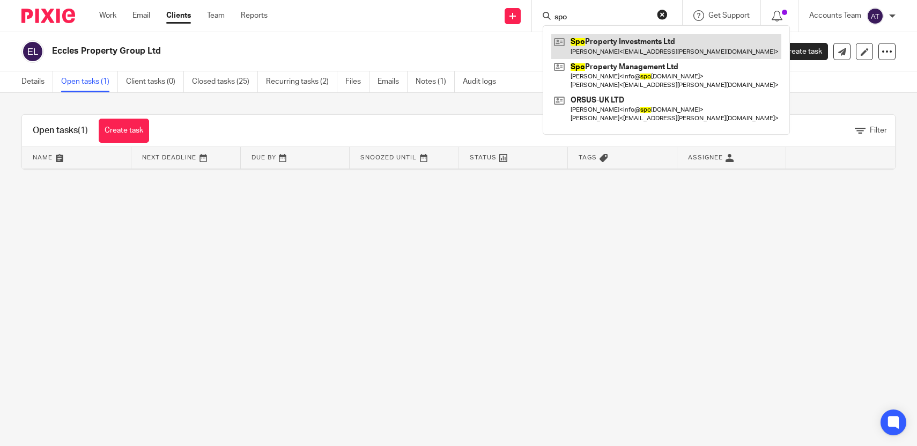
type input "spo"
click at [600, 38] on link at bounding box center [666, 46] width 230 height 25
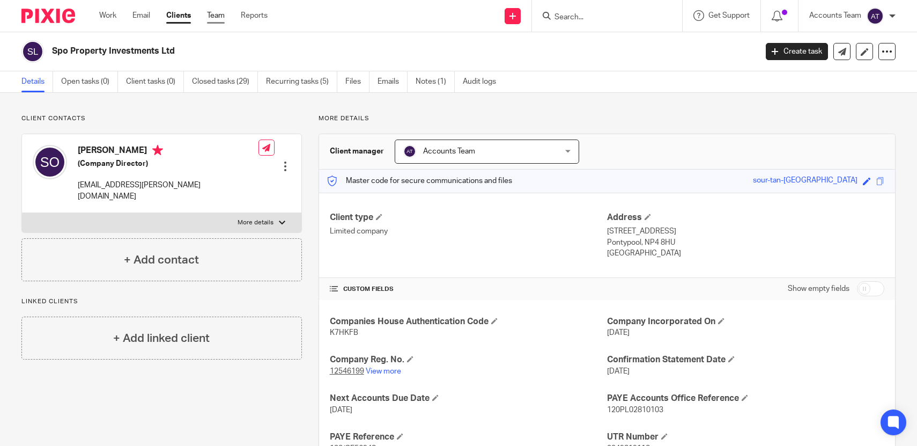
click at [224, 12] on link "Team" at bounding box center [216, 15] width 18 height 11
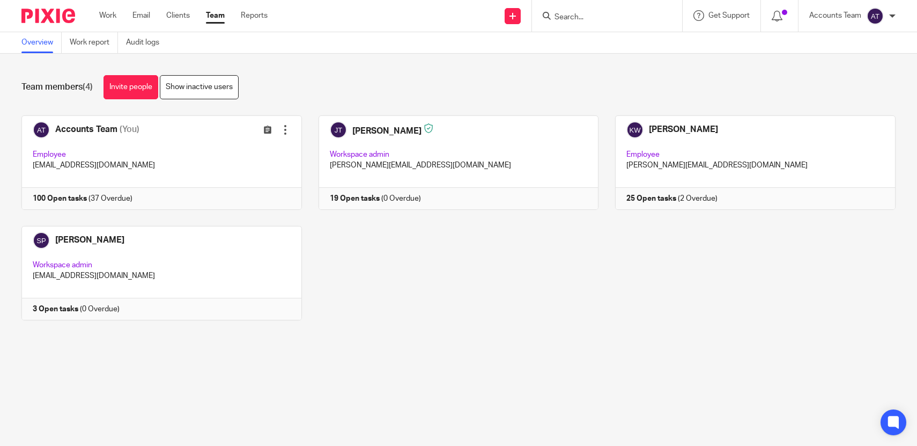
click at [401, 297] on div "Accounts Team (You) Edit user Transfer Employee [EMAIL_ADDRESS][DOMAIN_NAME] 10…" at bounding box center [450, 225] width 891 height 221
click at [511, 366] on main "Overview Work report Audit logs Team members (4) Invite people Show inactive us…" at bounding box center [458, 223] width 917 height 446
